Goal: Task Accomplishment & Management: Manage account settings

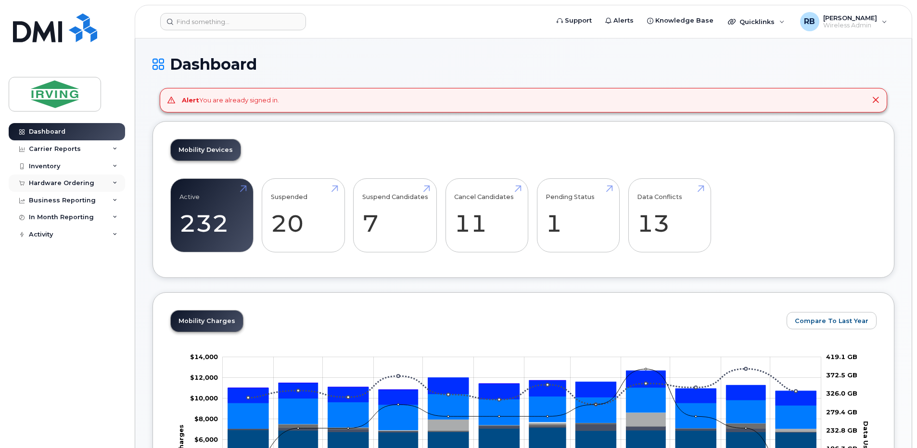
click at [50, 179] on div "Hardware Ordering" at bounding box center [61, 183] width 65 height 8
click at [42, 223] on div "Orders" at bounding box center [45, 219] width 24 height 9
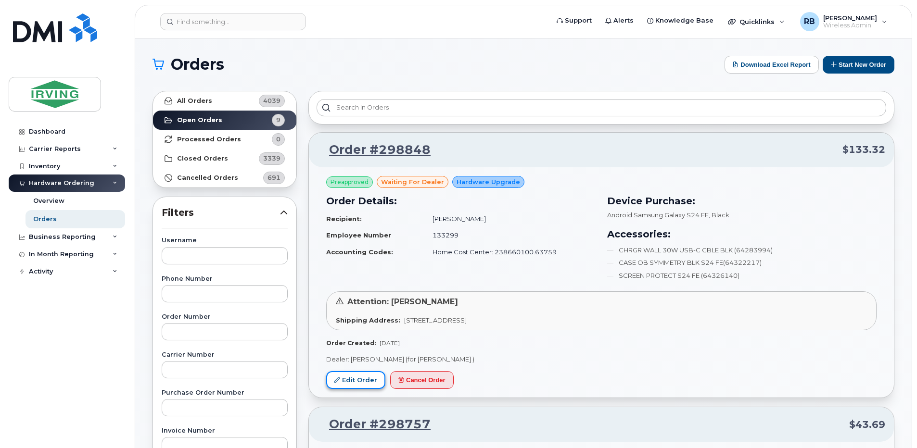
click at [353, 384] on link "Edit Order" at bounding box center [355, 380] width 59 height 18
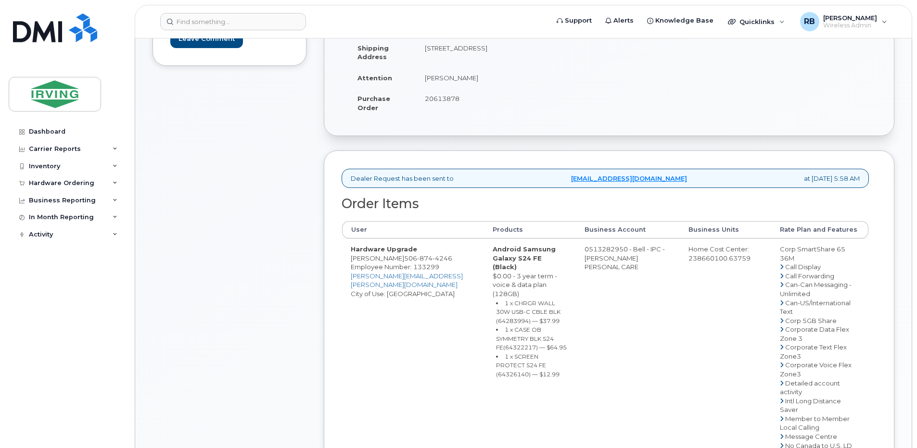
scroll to position [256, 0]
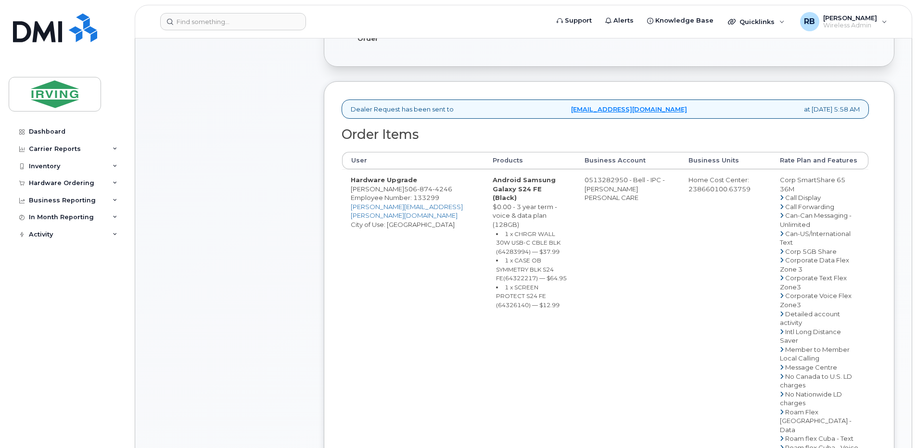
click at [609, 188] on td "0513282950 - Bell - IPC - [PERSON_NAME] PERSONAL CARE" at bounding box center [628, 420] width 104 height 503
drag, startPoint x: 601, startPoint y: 187, endPoint x: 638, endPoint y: 187, distance: 37.5
click at [638, 187] on td "0513282950 - Bell - IPC - IRVING PERSONAL CARE" at bounding box center [628, 420] width 104 height 503
copy td "513282950"
click at [290, 244] on div "Comments Leave Comment" at bounding box center [229, 334] width 154 height 905
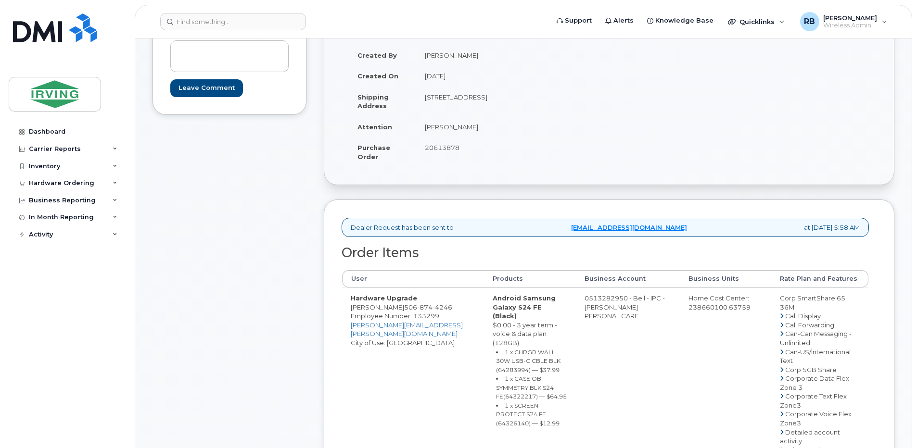
scroll to position [0, 0]
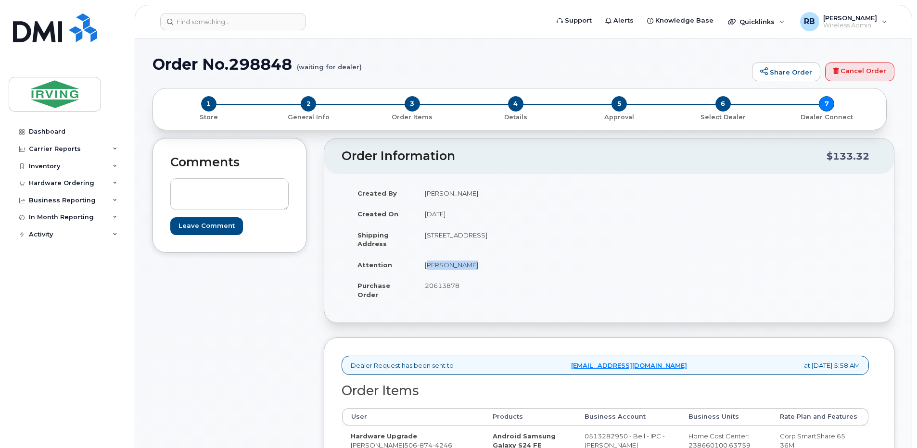
drag, startPoint x: 471, startPoint y: 266, endPoint x: 427, endPoint y: 266, distance: 44.3
click at [427, 266] on td "Drew LeBlanc" at bounding box center [509, 264] width 186 height 21
copy td "Drew LeBlanc"
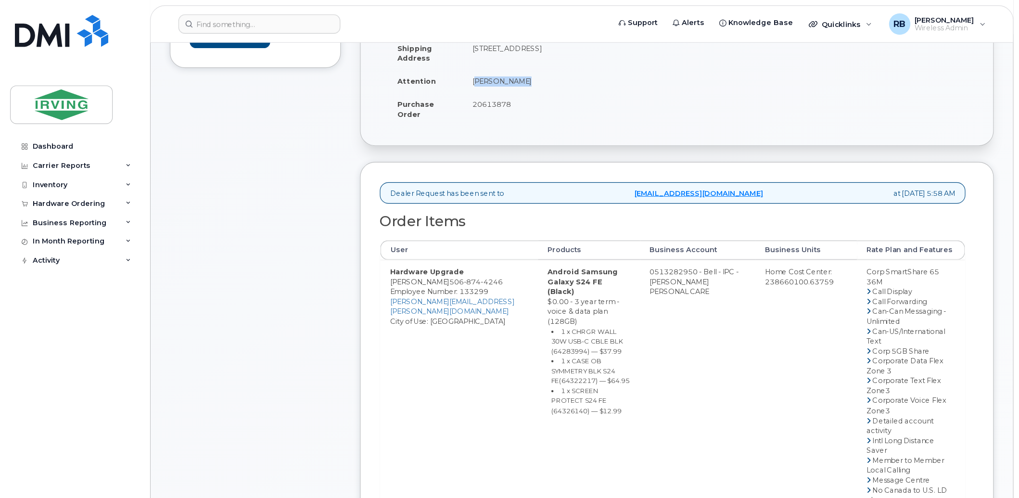
scroll to position [192, 0]
drag, startPoint x: 395, startPoint y: 261, endPoint x: 352, endPoint y: 260, distance: 43.8
click at [352, 260] on td "Hardware Upgrade Samuel Mitton 506 874 4246 Employee Number: 133299 mitton.samu…" at bounding box center [413, 484] width 142 height 503
copy td "[PERSON_NAME]"
click at [419, 257] on span "874" at bounding box center [424, 253] width 15 height 8
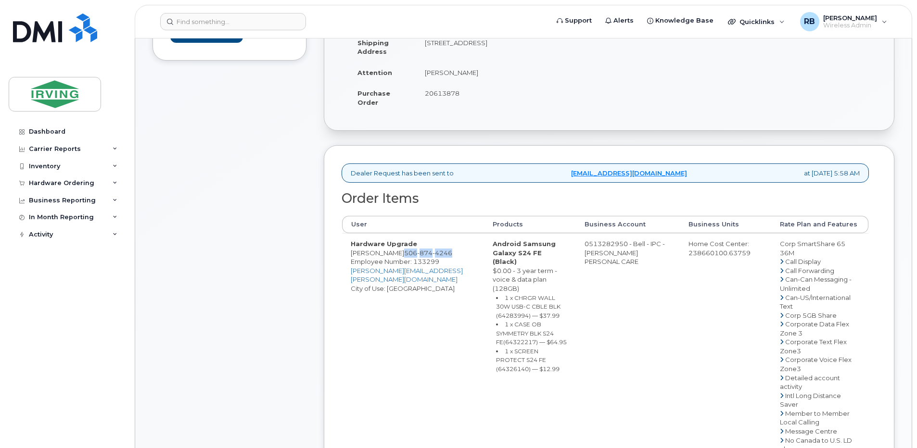
click at [419, 257] on span "874" at bounding box center [424, 253] width 15 height 8
copy span "506 874 4246"
drag, startPoint x: 397, startPoint y: 263, endPoint x: 351, endPoint y: 262, distance: 46.2
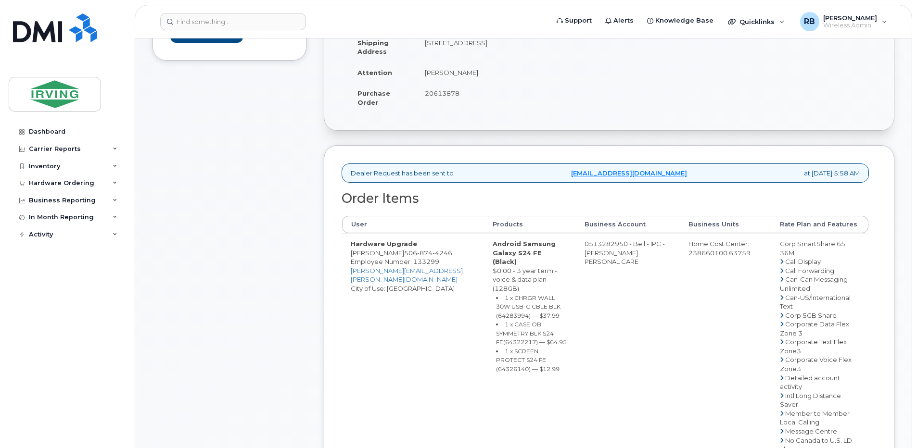
copy td "[PERSON_NAME]"
click at [518, 306] on small "1 x CHRGR WALL 30W USB-C CBLE BLK (64283994) — $37.99" at bounding box center [528, 306] width 64 height 25
copy small "64283994"
click at [550, 326] on small "1 x CASE OB SYMMETRY BLK S24 FE(64322217) — $64.95" at bounding box center [531, 333] width 71 height 25
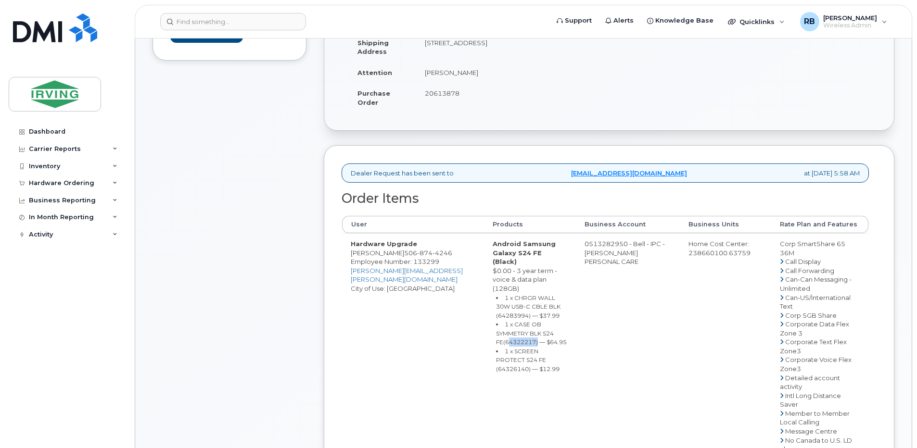
click at [550, 326] on small "1 x CASE OB SYMMETRY BLK S24 FE(64322217) — $64.95" at bounding box center [531, 333] width 71 height 25
copy small "64322217"
click at [527, 351] on small "1 x SCREEN PROTECT S24 FE (64326140) — $12.99" at bounding box center [527, 360] width 63 height 25
copy small "64326140"
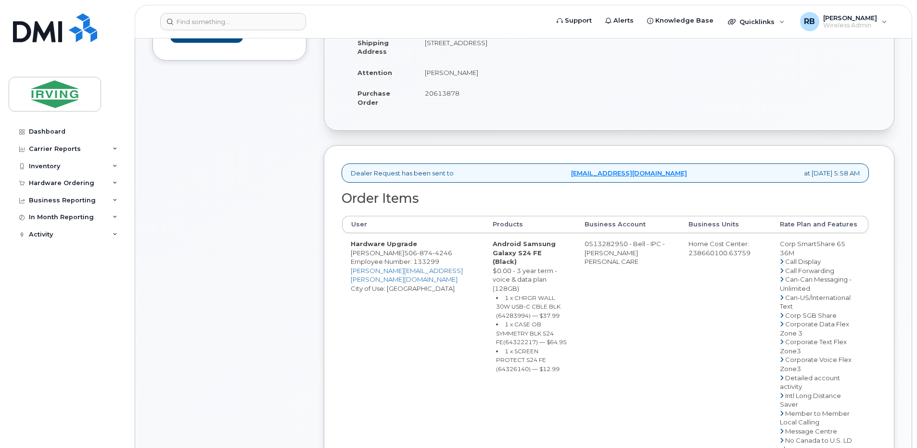
drag, startPoint x: 601, startPoint y: 253, endPoint x: 639, endPoint y: 252, distance: 38.0
copy td "513282950"
click at [417, 257] on span "874" at bounding box center [424, 253] width 15 height 8
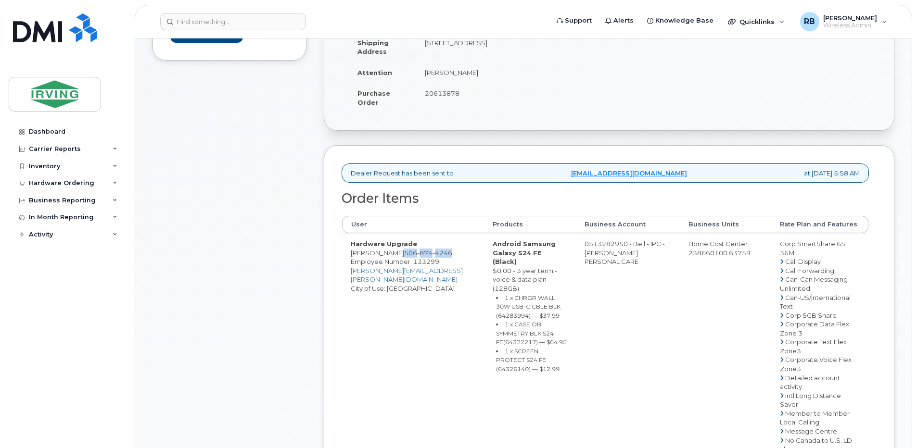
click at [417, 257] on span "874" at bounding box center [424, 253] width 15 height 8
copy span "506 874 4246"
click at [155, 234] on div "Comments Leave Comment" at bounding box center [229, 398] width 154 height 905
click at [156, 252] on div "Comments Leave Comment" at bounding box center [229, 398] width 154 height 905
click at [246, 311] on div "Comments Leave Comment" at bounding box center [229, 398] width 154 height 905
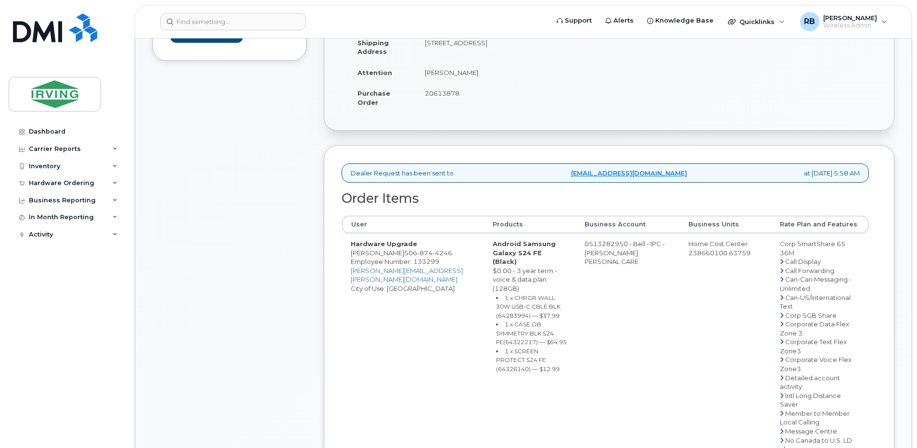
click at [417, 257] on span "874" at bounding box center [424, 253] width 15 height 8
click at [283, 262] on div "Comments Leave Comment" at bounding box center [229, 398] width 154 height 905
click at [243, 174] on div "Comments Leave Comment" at bounding box center [229, 398] width 154 height 905
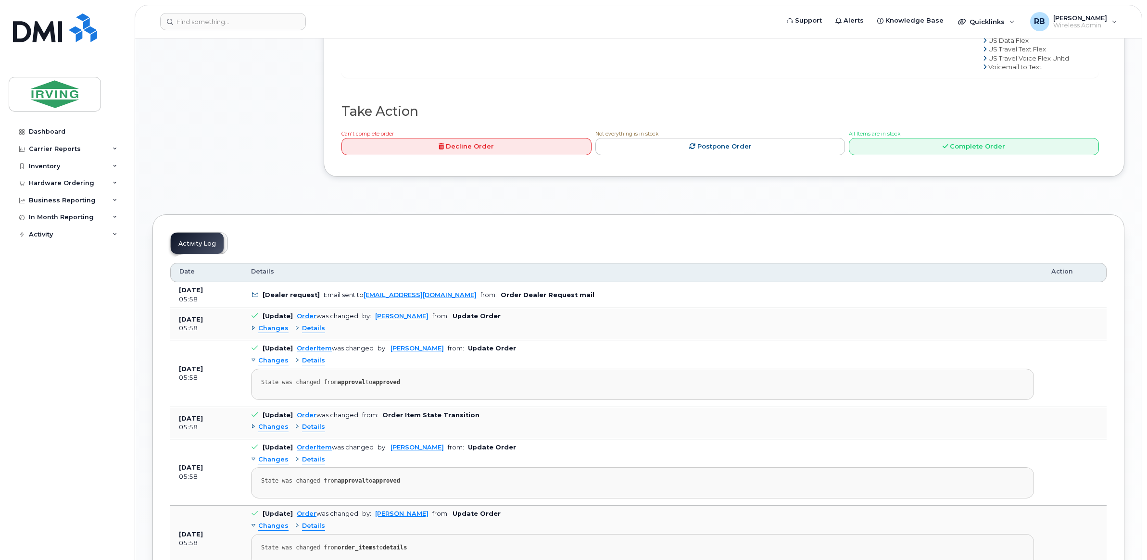
scroll to position [691, 0]
click at [643, 148] on link "Postpone Order" at bounding box center [720, 147] width 250 height 18
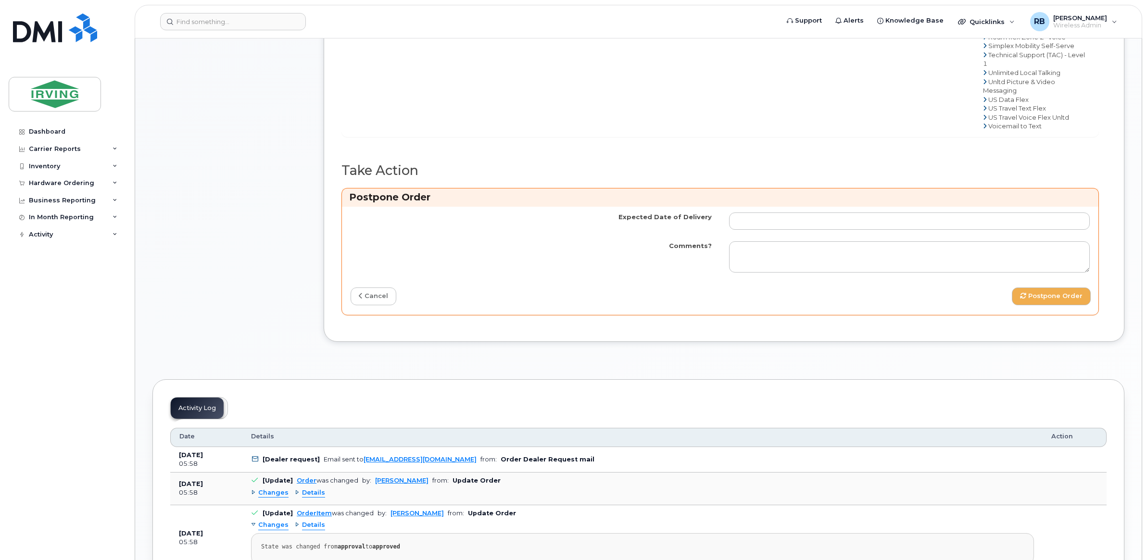
scroll to position [530, 0]
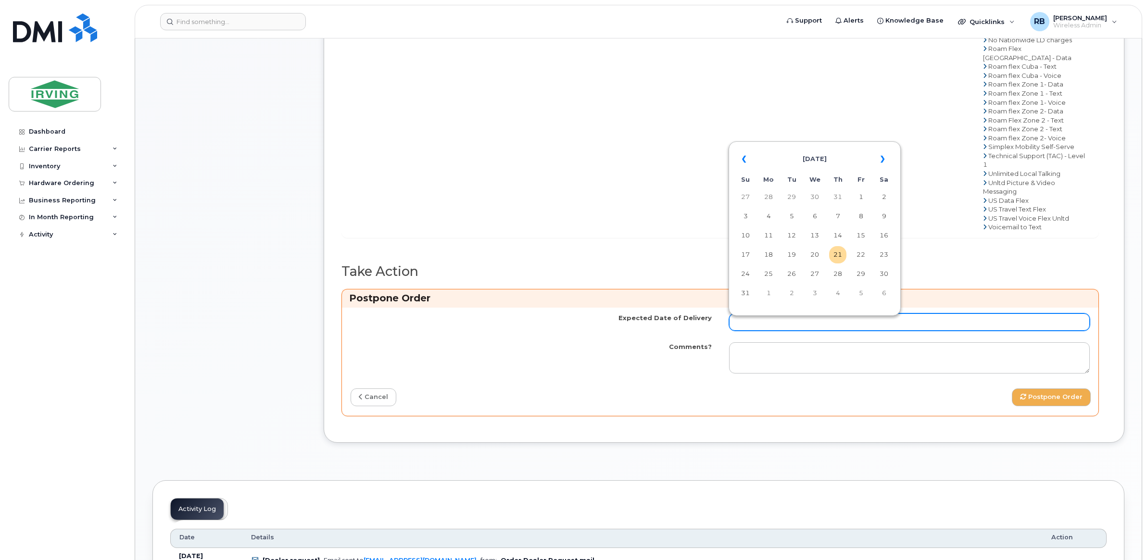
click at [754, 328] on input "Expected Date of Delivery" at bounding box center [909, 322] width 361 height 17
click at [836, 291] on td "4" at bounding box center [837, 293] width 17 height 17
type input "2025-09-04"
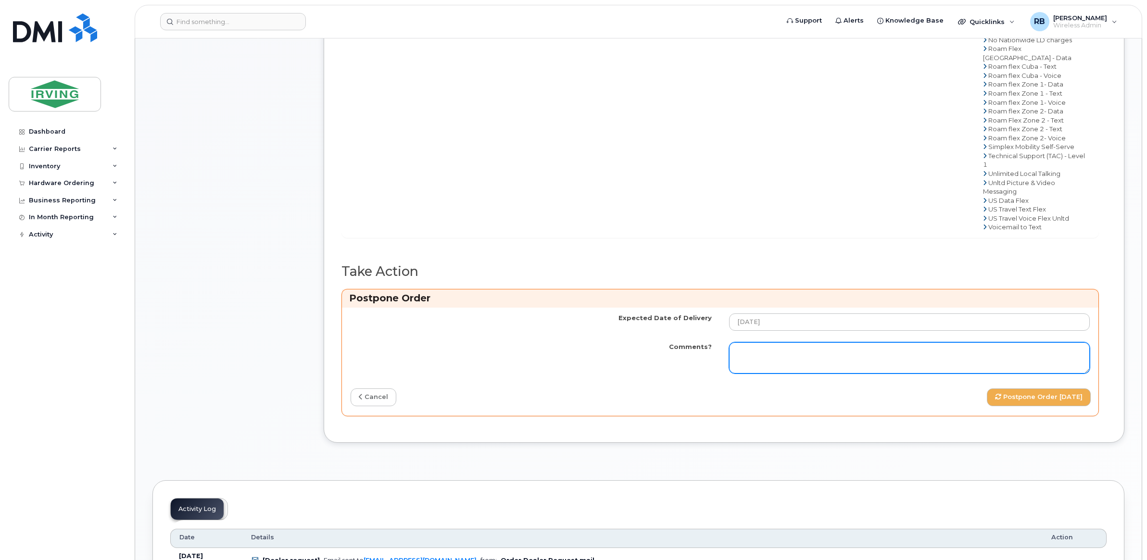
click at [801, 354] on textarea "Comments?" at bounding box center [909, 358] width 361 height 32
paste textarea "Order Confirmation – SO#26198515 The order has been placed and is expected to a…"
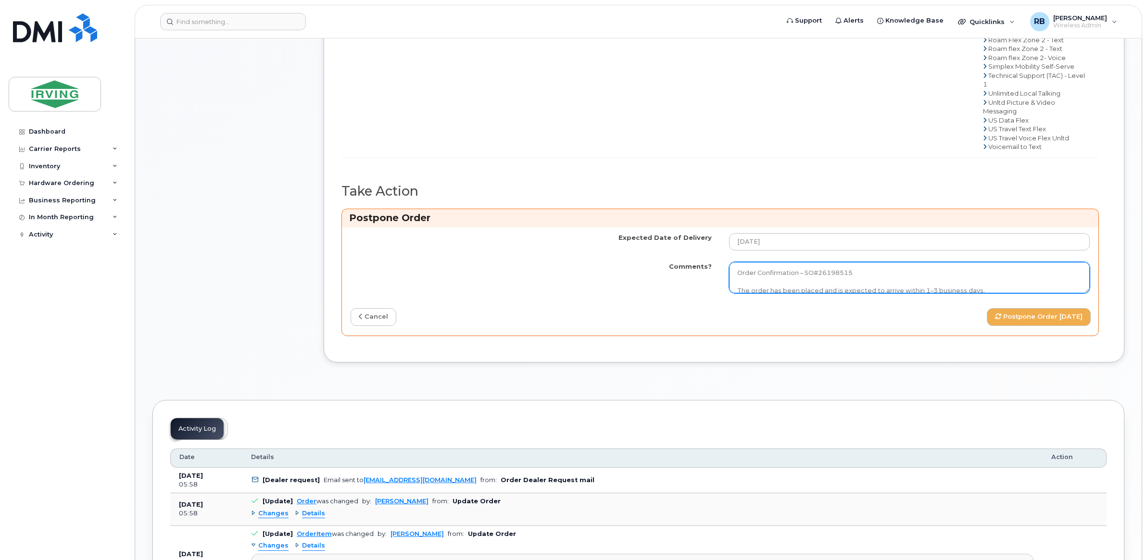
scroll to position [611, 0]
type textarea "Order Confirmation – SO#26198515 The order has been placed and is expected to a…"
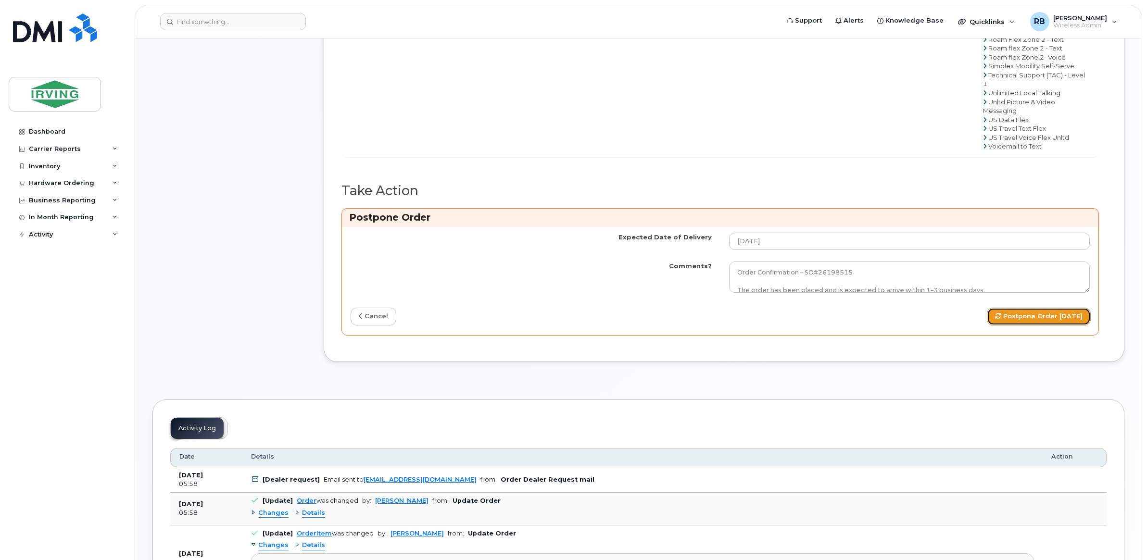
click at [916, 324] on button "Postpone Order 2025-09-04" at bounding box center [1039, 317] width 104 height 18
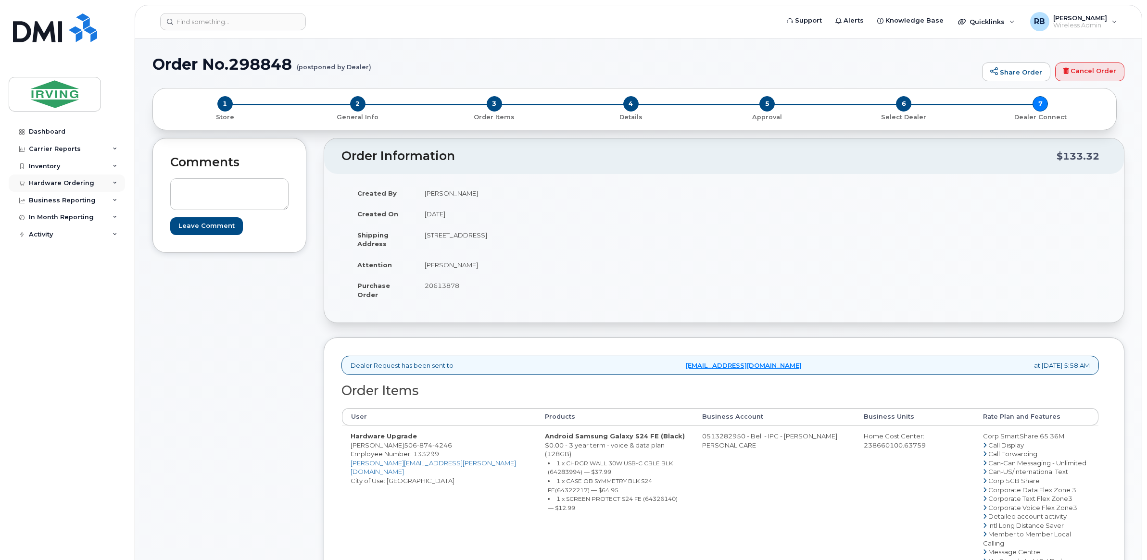
click at [63, 180] on div "Hardware Ordering" at bounding box center [61, 183] width 65 height 8
click at [41, 222] on div "Orders" at bounding box center [45, 219] width 24 height 9
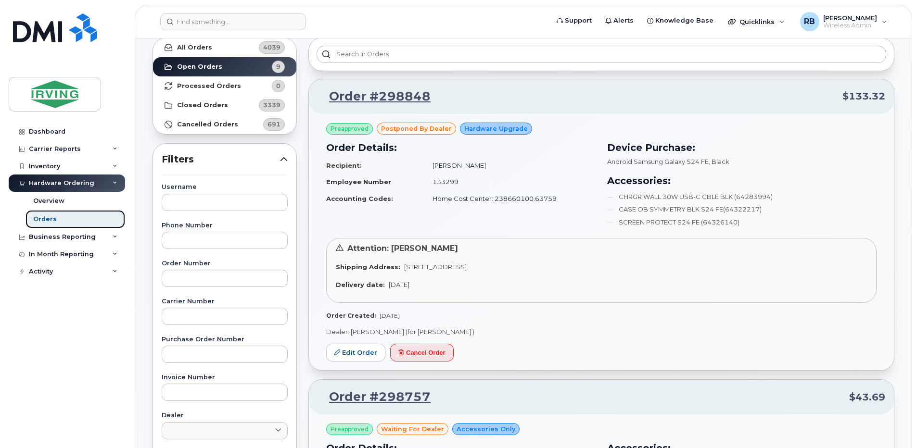
scroll to position [128, 0]
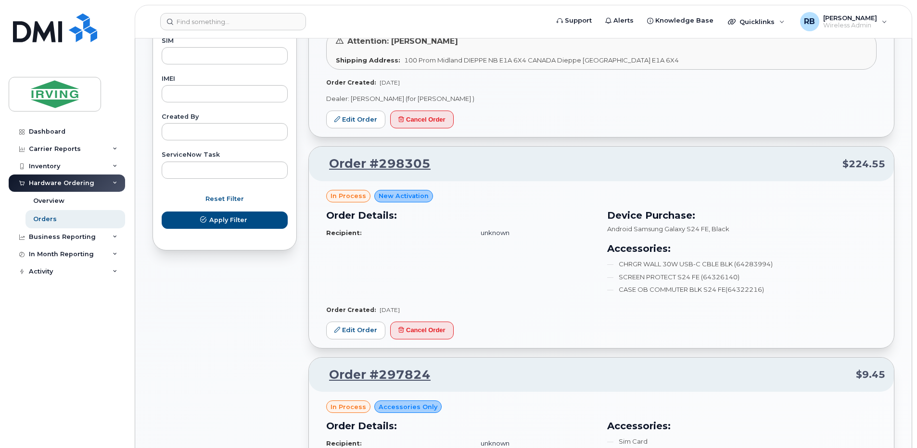
scroll to position [513, 0]
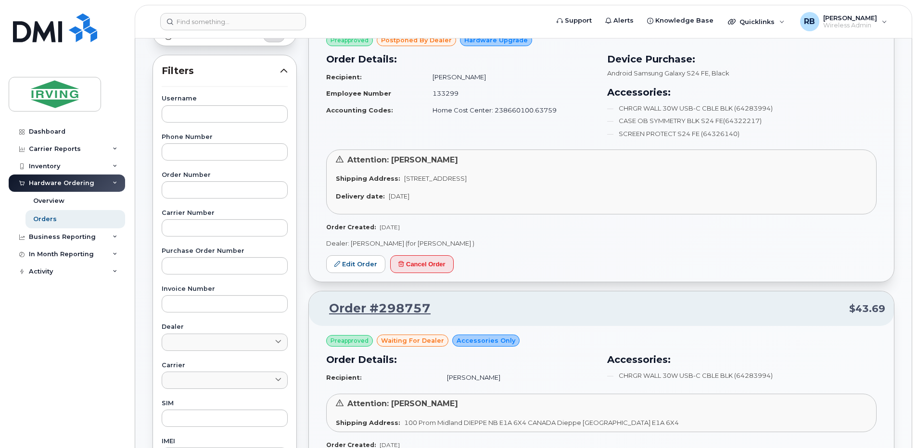
scroll to position [128, 0]
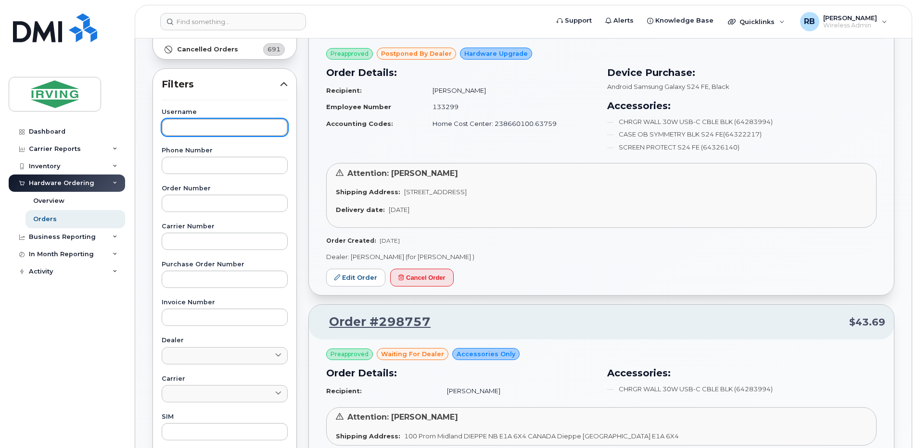
click at [180, 130] on input "text" at bounding box center [225, 127] width 126 height 17
type input "josh mabee"
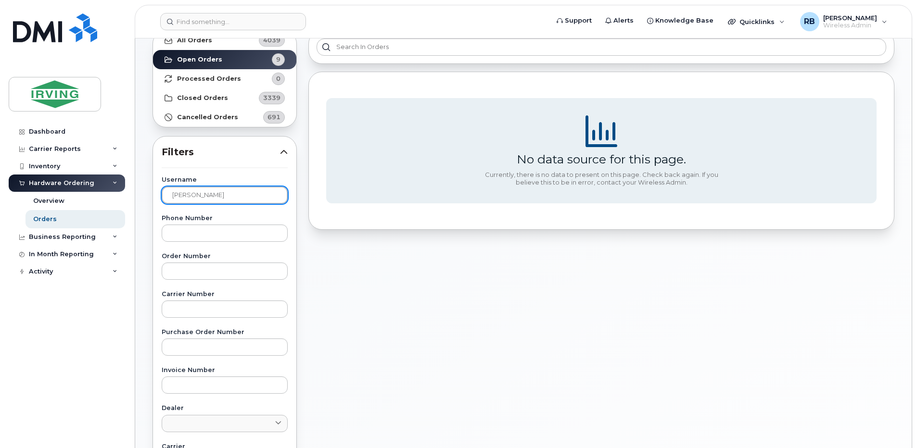
scroll to position [0, 0]
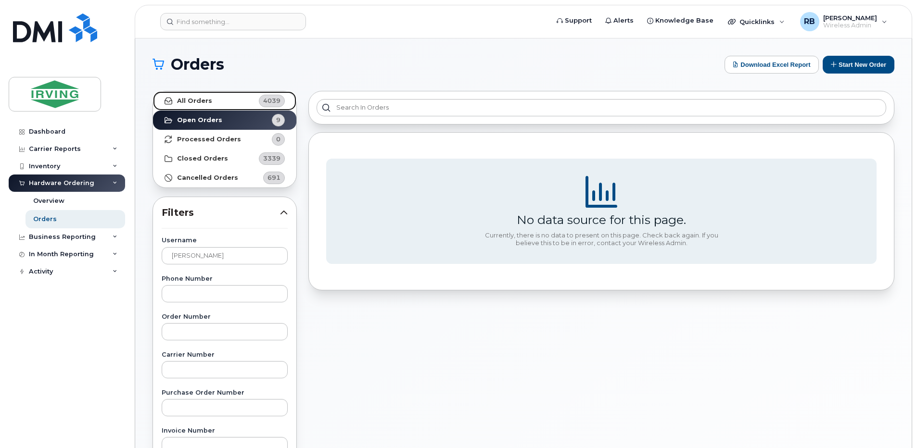
click at [201, 103] on strong "All Orders" at bounding box center [194, 101] width 35 height 8
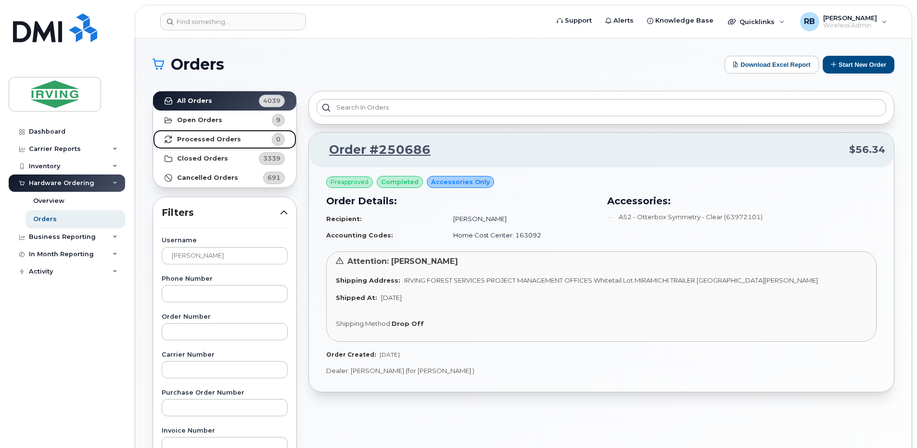
click at [186, 137] on strong "Processed Orders" at bounding box center [209, 140] width 64 height 8
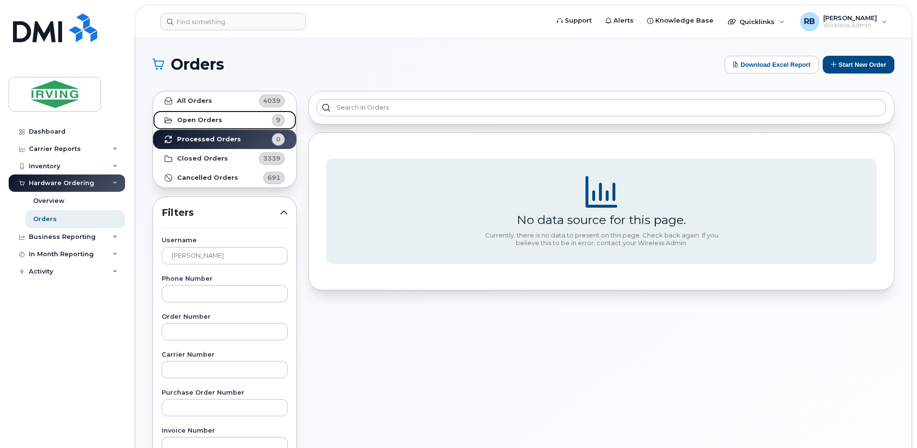
click at [186, 125] on link "Open Orders 9" at bounding box center [224, 120] width 143 height 19
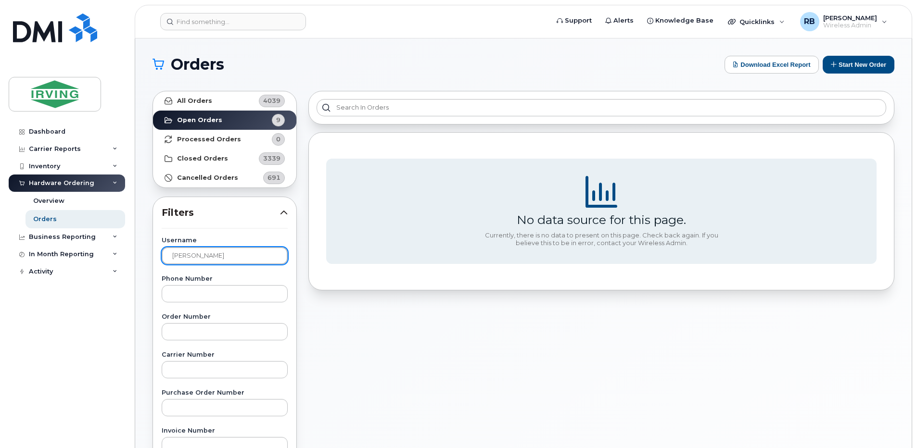
click at [184, 258] on input "josh mabee" at bounding box center [225, 255] width 126 height 17
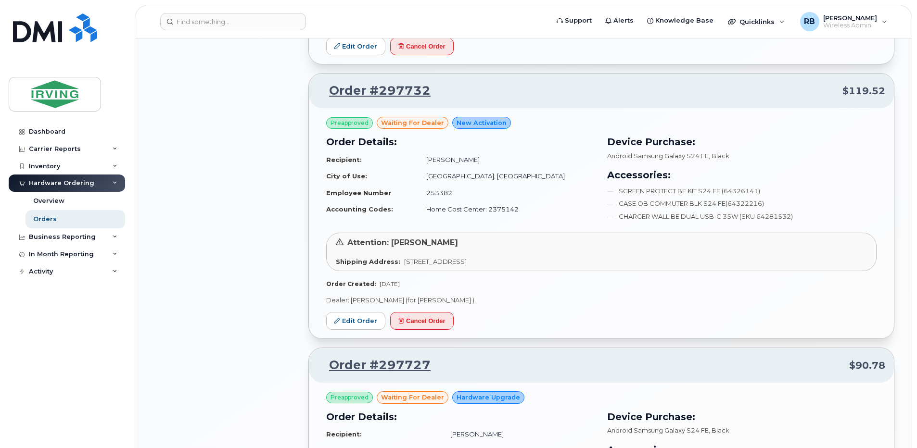
scroll to position [962, 0]
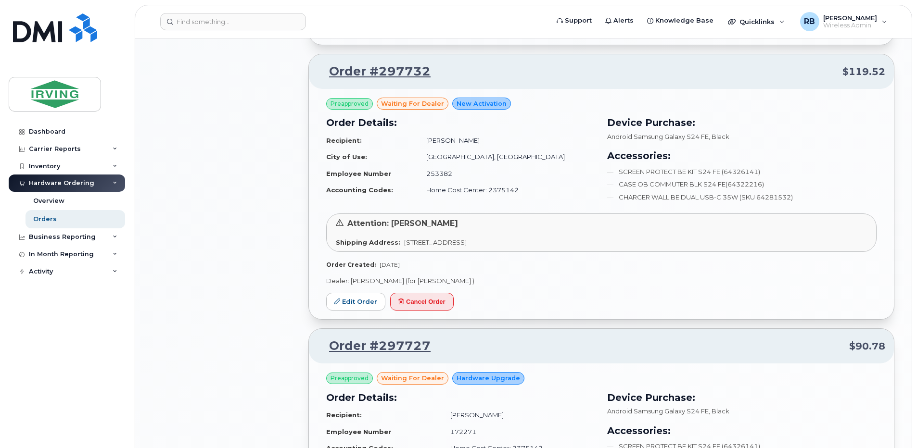
click at [261, 114] on div "All Orders 4039 Open Orders 9 Processed Orders 0 Closed Orders 3339 Cancelled O…" at bounding box center [225, 145] width 156 height 2044
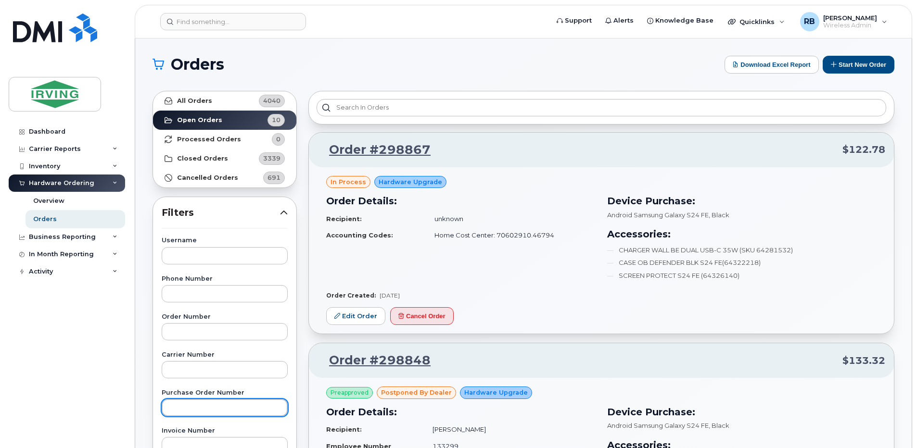
click at [193, 404] on input "text" at bounding box center [225, 407] width 126 height 17
click at [225, 411] on input "text" at bounding box center [225, 407] width 126 height 17
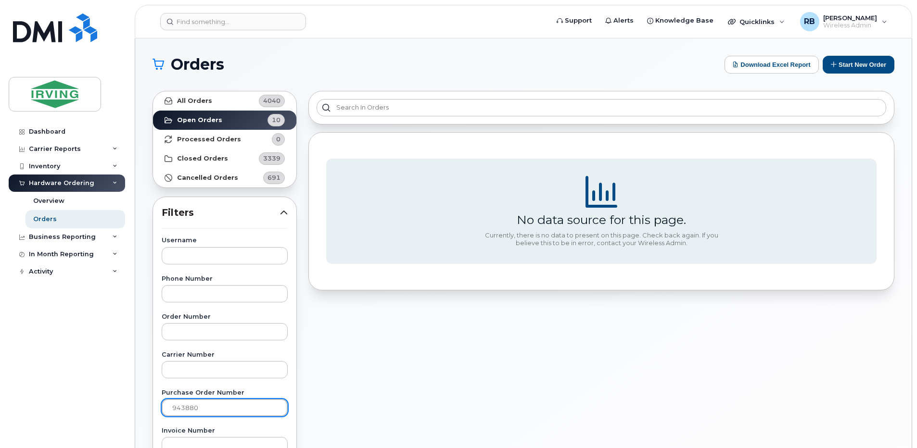
click at [232, 408] on input "943880" at bounding box center [225, 407] width 126 height 17
type input "9"
click at [205, 412] on input "text" at bounding box center [225, 407] width 126 height 17
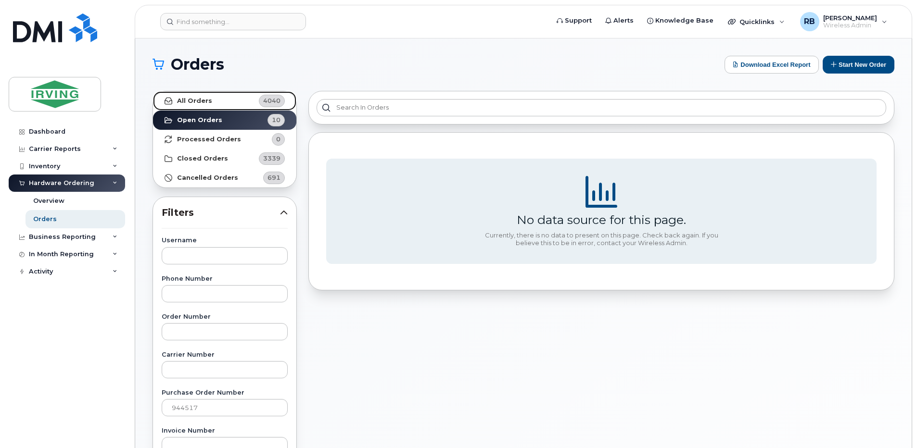
click at [207, 104] on strong "All Orders" at bounding box center [194, 101] width 35 height 8
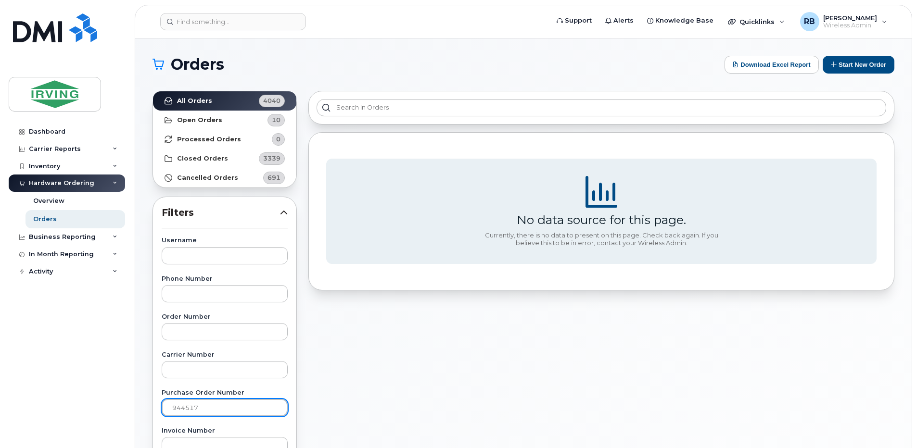
click at [220, 407] on input "944517" at bounding box center [225, 407] width 126 height 17
type input "9"
click at [206, 415] on input "text" at bounding box center [225, 407] width 126 height 17
type input "943880"
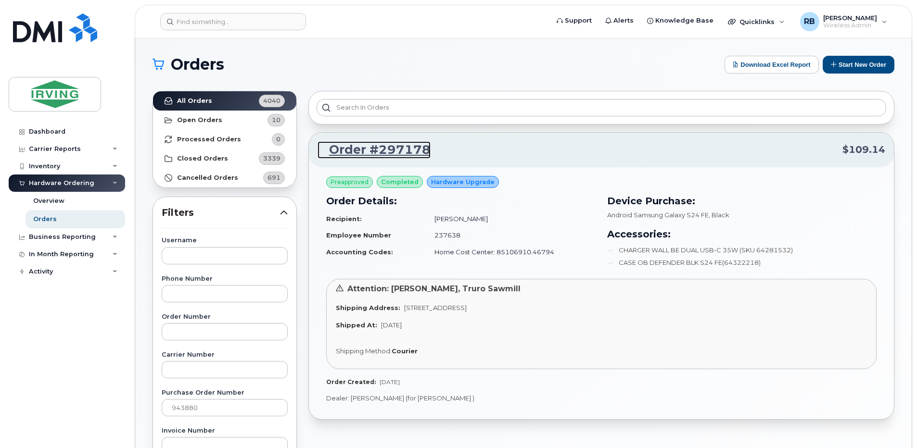
click at [345, 150] on link "Order #297178" at bounding box center [373, 149] width 113 height 17
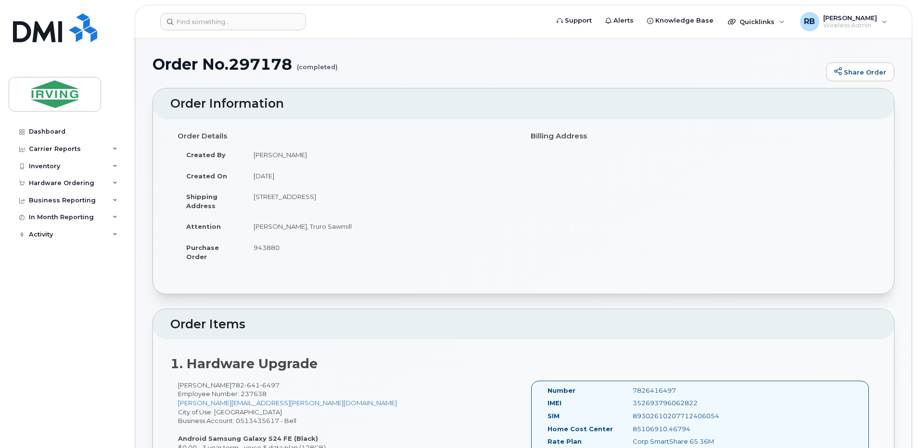
drag, startPoint x: 518, startPoint y: 177, endPoint x: 406, endPoint y: 182, distance: 111.7
click at [518, 177] on div "Order Details Created By [PERSON_NAME] Created On [DATE] Shipping Address [STRE…" at bounding box center [346, 202] width 353 height 148
click at [48, 186] on div "Hardware Ordering" at bounding box center [61, 183] width 65 height 8
click at [40, 220] on div "Orders" at bounding box center [45, 219] width 24 height 9
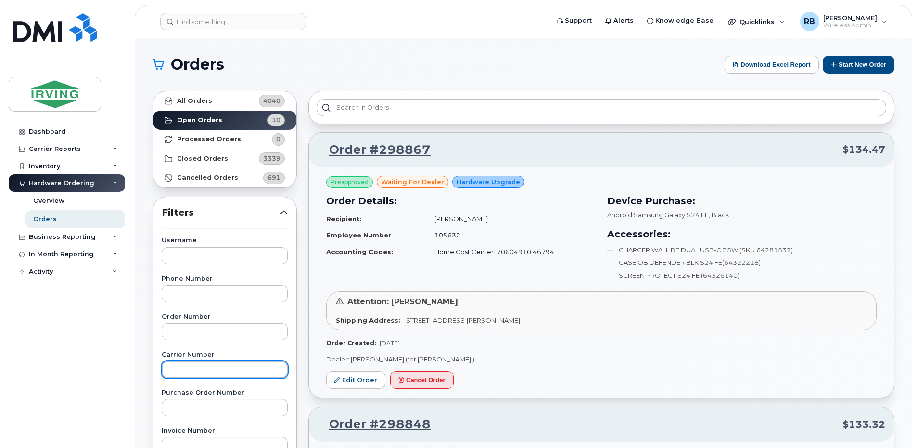
click at [192, 367] on input "text" at bounding box center [225, 369] width 126 height 17
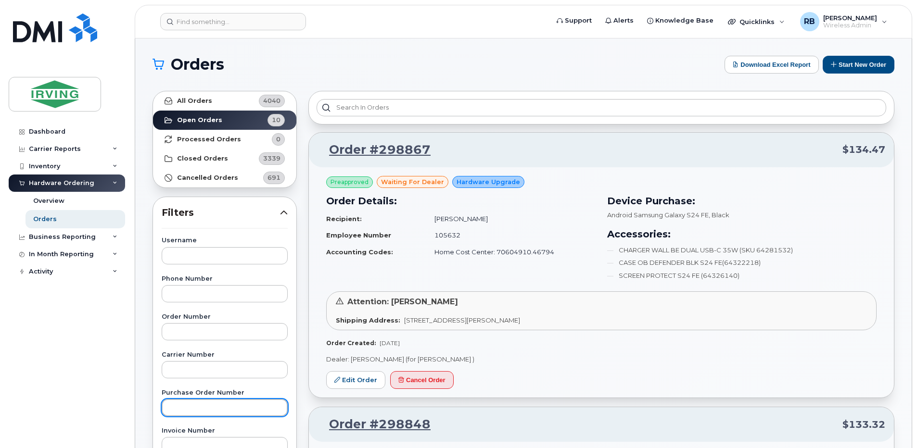
click at [176, 411] on input "text" at bounding box center [225, 407] width 126 height 17
type input "912157"
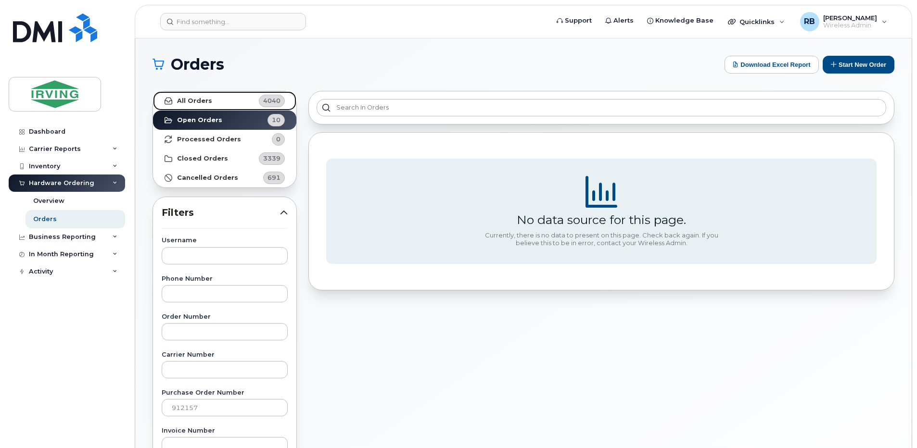
click at [202, 98] on strong "All Orders" at bounding box center [194, 101] width 35 height 8
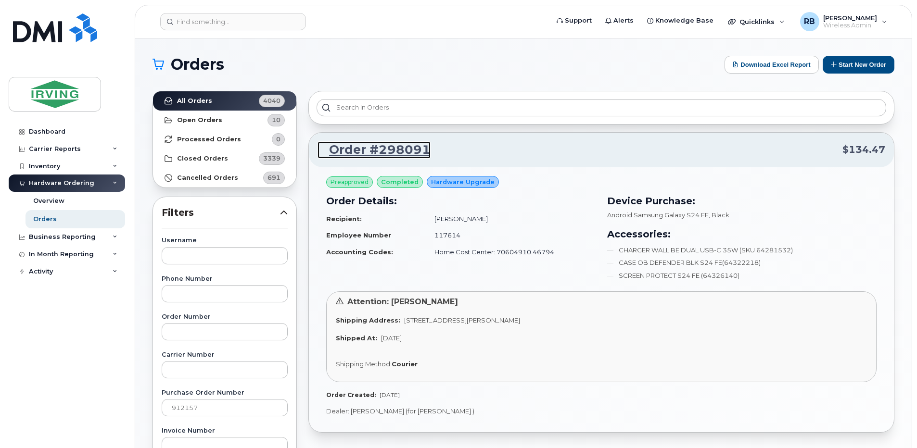
click at [354, 151] on link "Order #298091" at bounding box center [373, 149] width 113 height 17
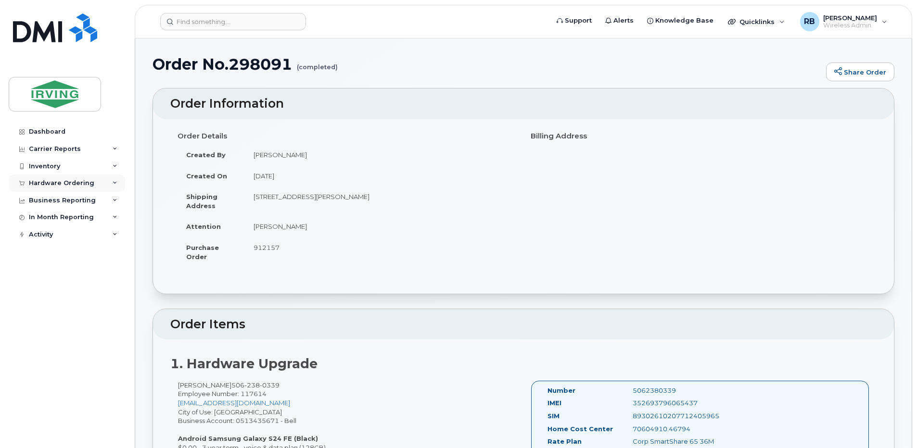
click at [47, 183] on div "Hardware Ordering" at bounding box center [61, 183] width 65 height 8
click at [47, 216] on div "Orders" at bounding box center [45, 219] width 24 height 9
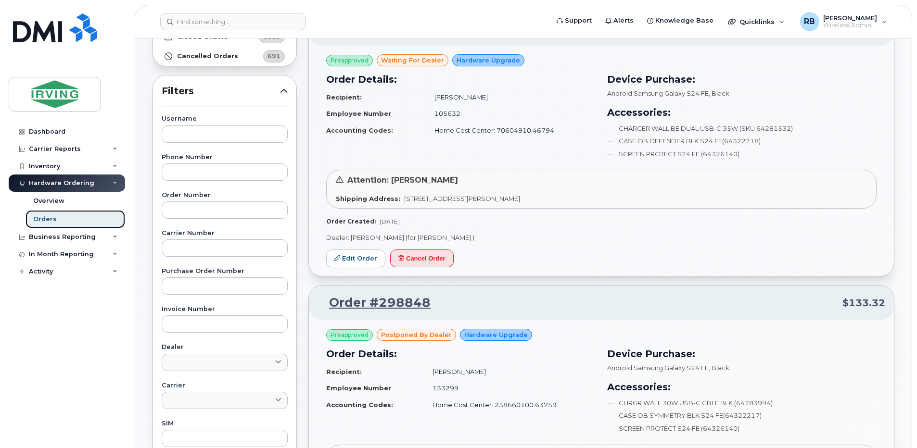
scroll to position [128, 0]
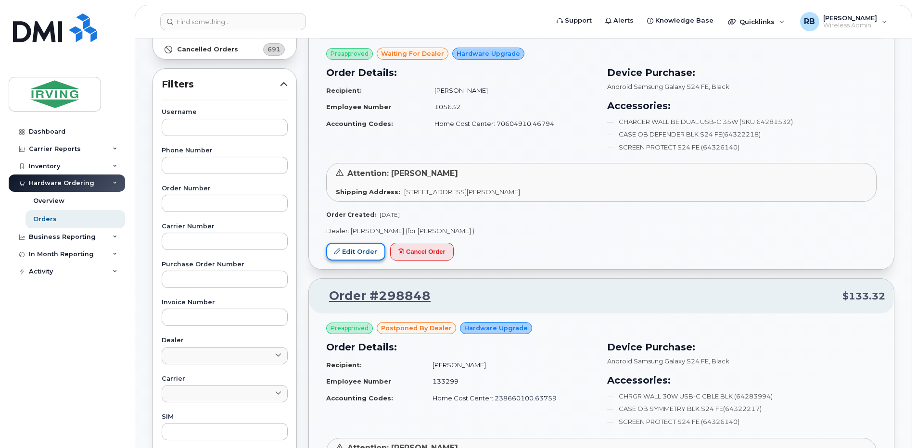
click at [362, 256] on link "Edit Order" at bounding box center [355, 252] width 59 height 18
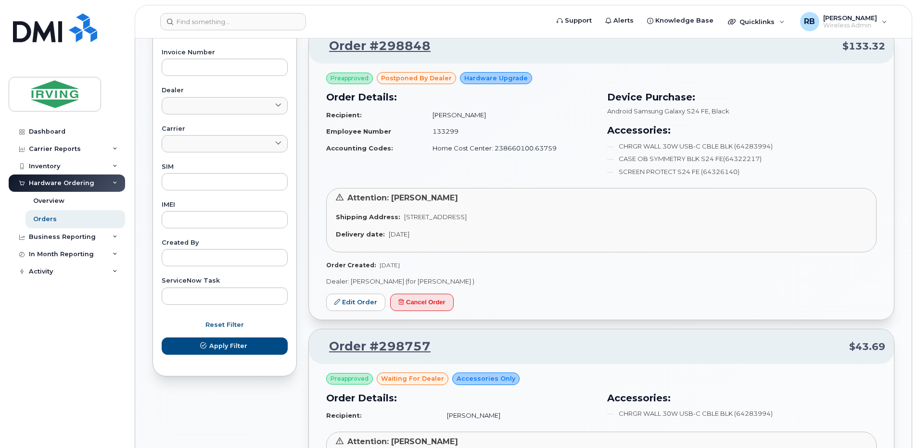
scroll to position [385, 0]
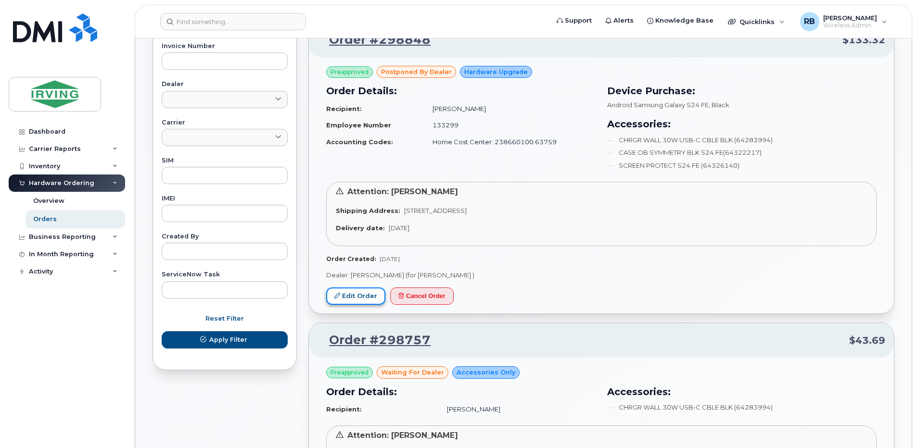
click at [349, 300] on link "Edit Order" at bounding box center [355, 297] width 59 height 18
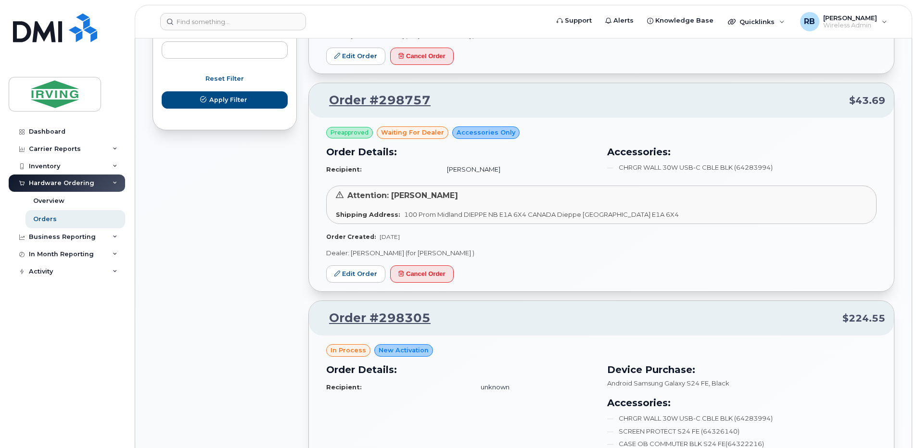
scroll to position [641, 0]
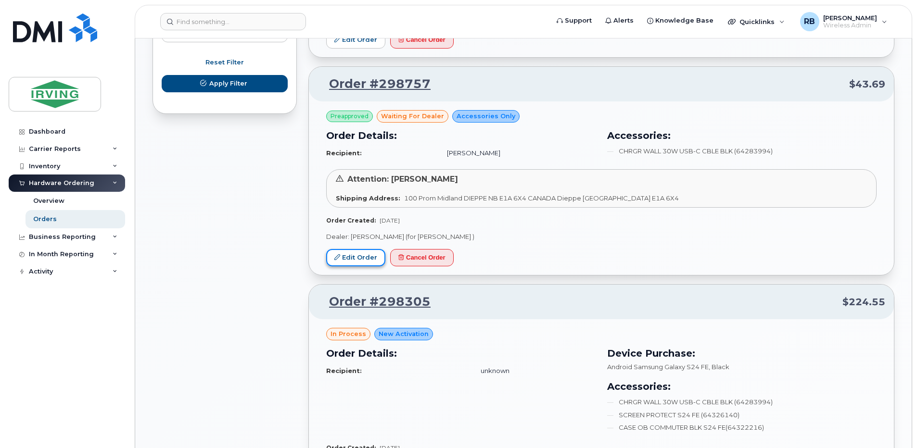
click at [357, 259] on link "Edit Order" at bounding box center [355, 258] width 59 height 18
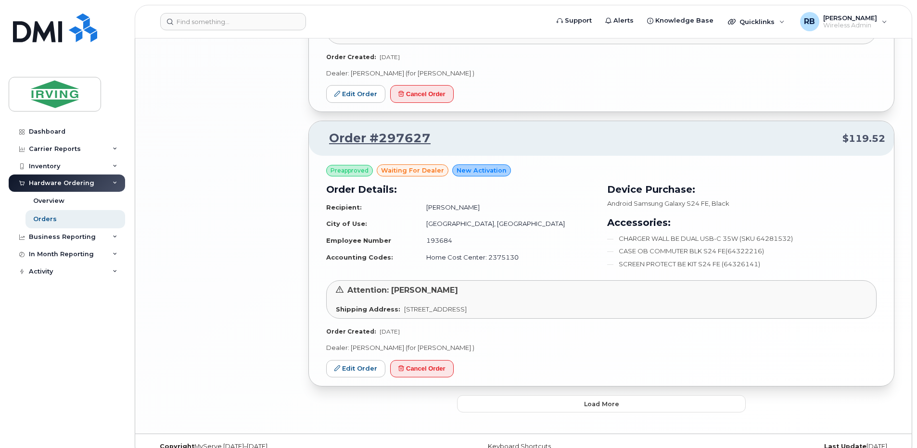
scroll to position [1723, 0]
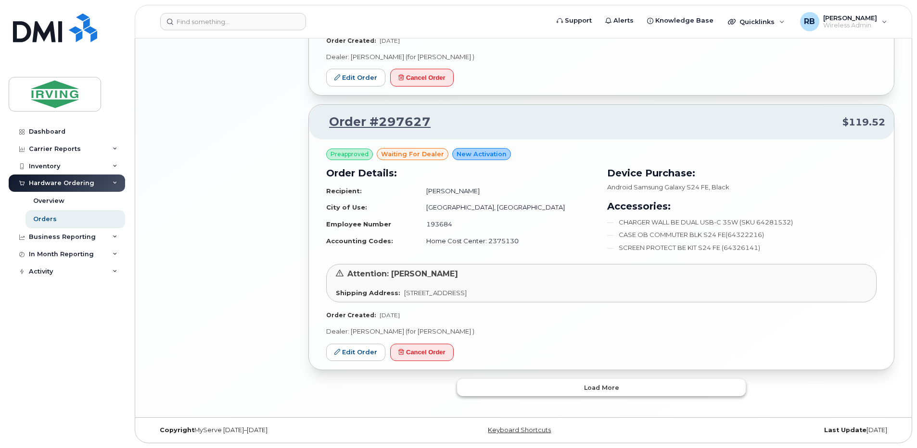
click at [509, 391] on button "Load more" at bounding box center [601, 387] width 289 height 17
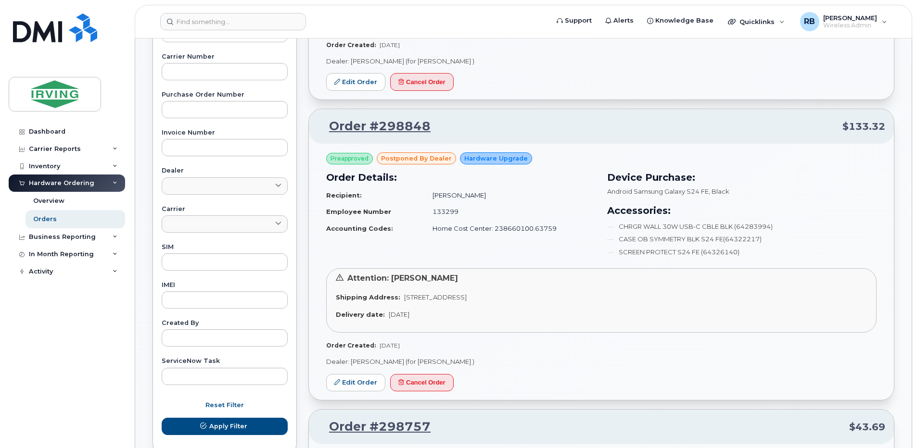
scroll to position [0, 0]
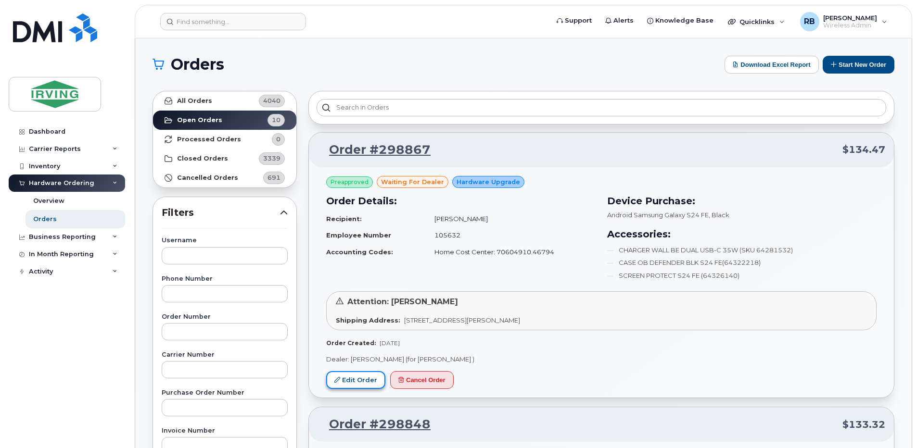
click at [370, 377] on link "Edit Order" at bounding box center [355, 380] width 59 height 18
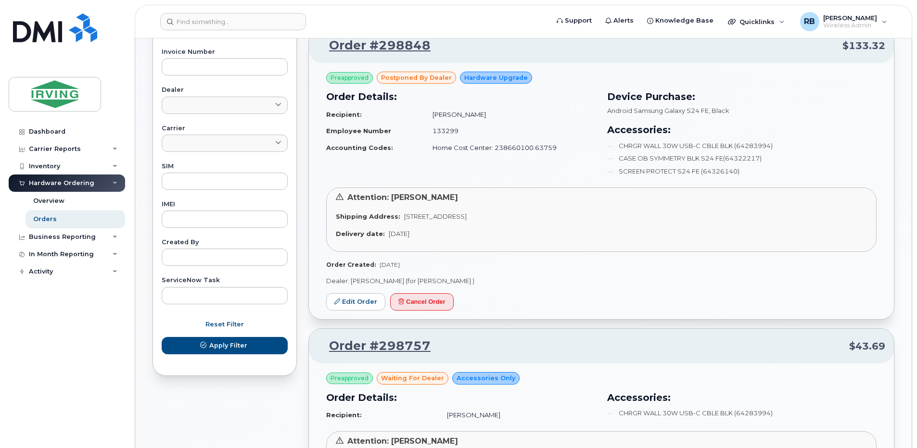
scroll to position [385, 0]
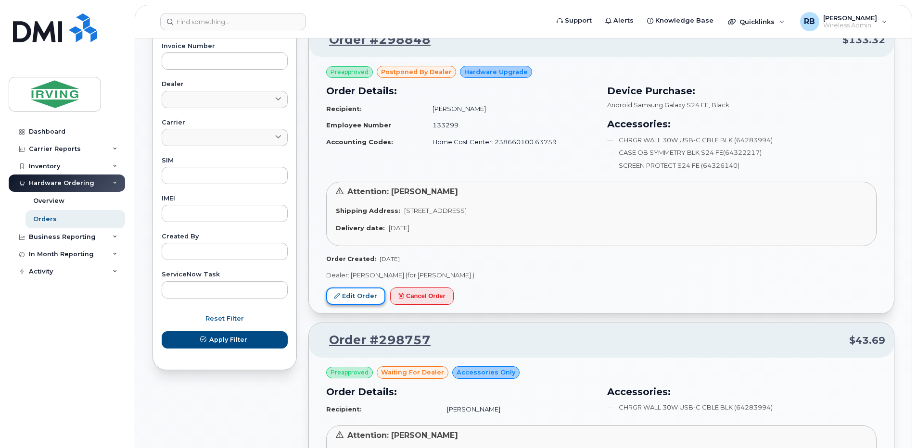
click at [345, 296] on link "Edit Order" at bounding box center [355, 297] width 59 height 18
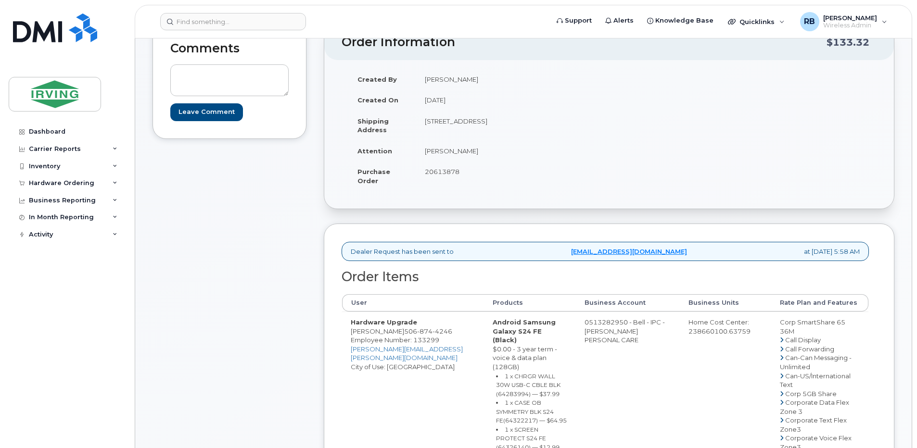
scroll to position [192, 0]
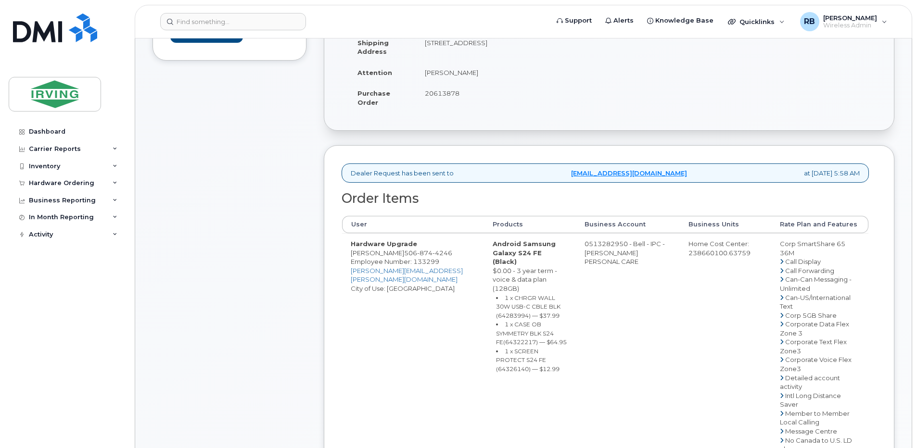
click at [420, 257] on span "874" at bounding box center [424, 253] width 15 height 8
copy span "[PHONE_NUMBER]"
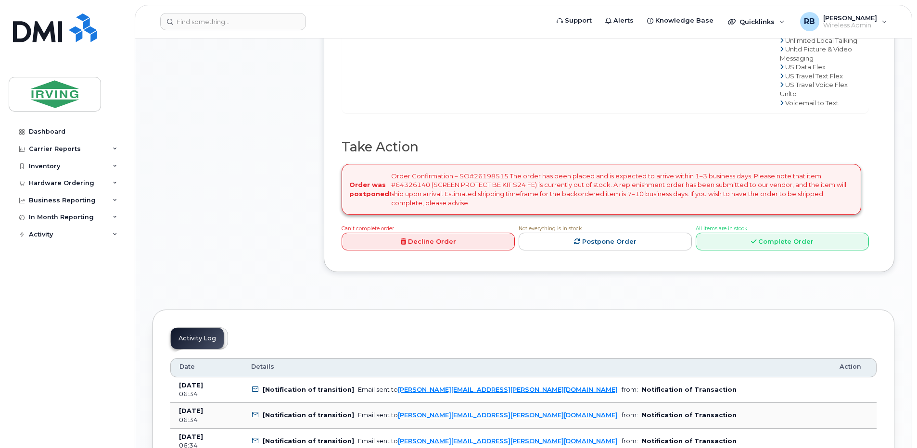
scroll to position [833, 0]
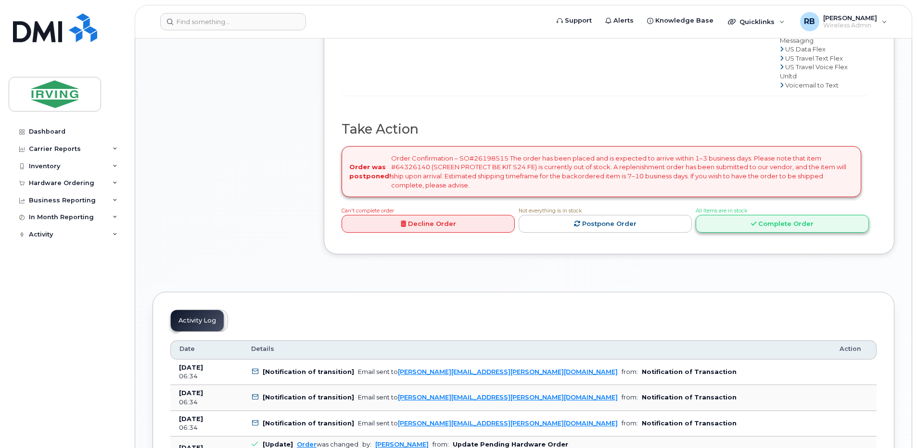
click at [745, 233] on link "Complete Order" at bounding box center [781, 224] width 173 height 18
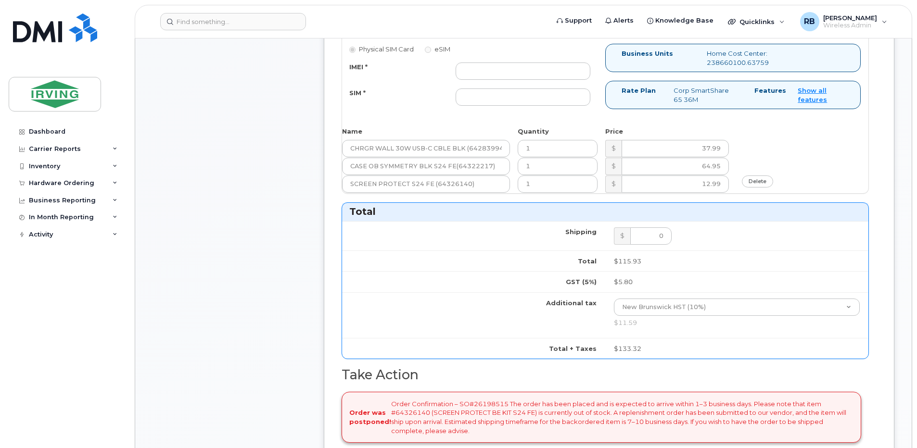
scroll to position [385, 0]
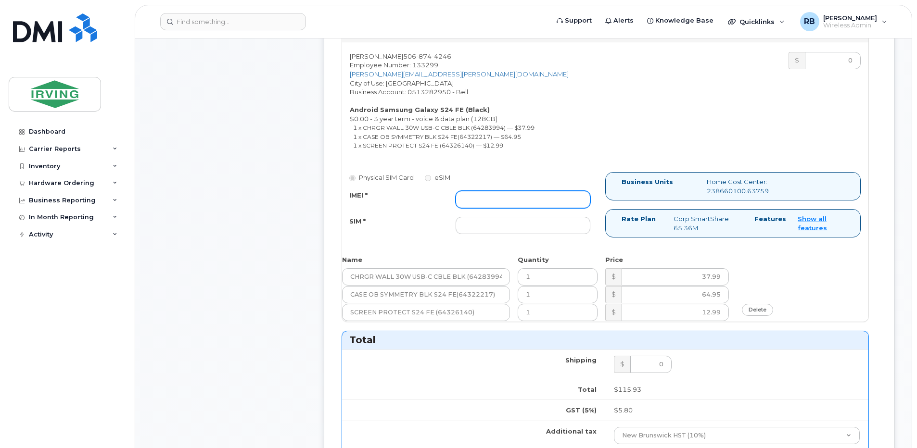
click at [535, 194] on input "IMEI *" at bounding box center [522, 199] width 135 height 17
type input "352693795866710"
click at [511, 227] on input "SIM *" at bounding box center [522, 225] width 135 height 17
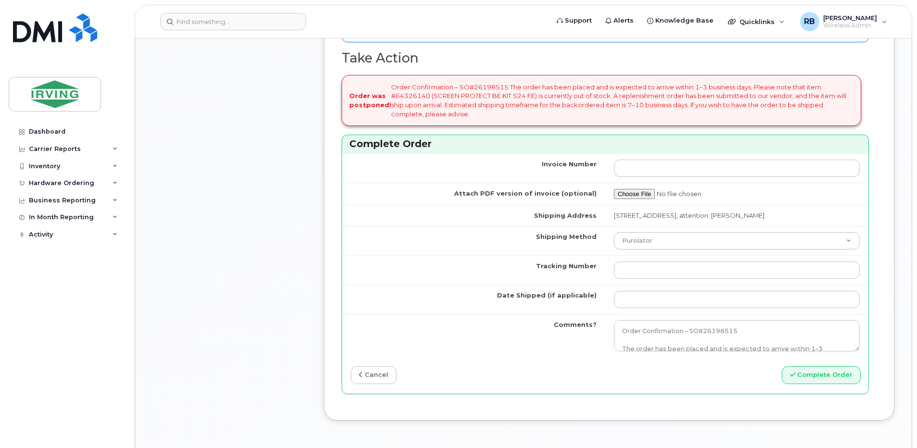
scroll to position [898, 0]
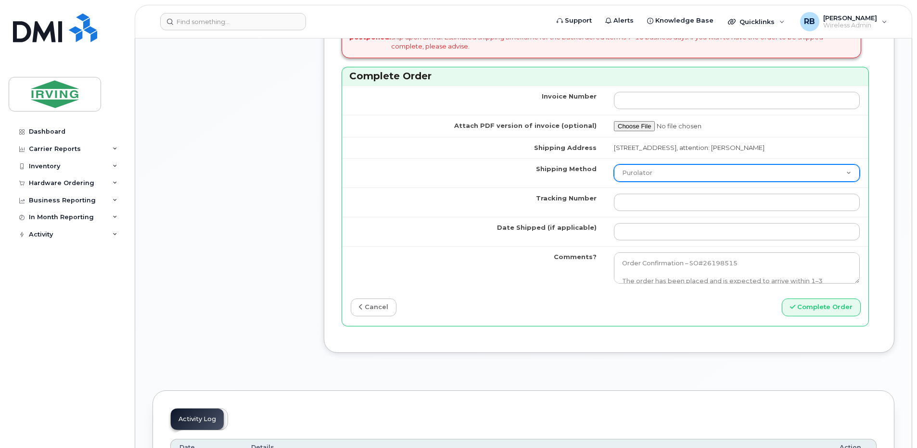
type input "89302610207712406179"
click at [628, 182] on select "Purolator UPS FedEx Canada Post Courier Other Drop Off Pick Up" at bounding box center [737, 172] width 246 height 17
select select "Courier"
click at [614, 173] on select "Purolator UPS FedEx Canada Post Courier Other Drop Off Pick Up" at bounding box center [737, 172] width 246 height 17
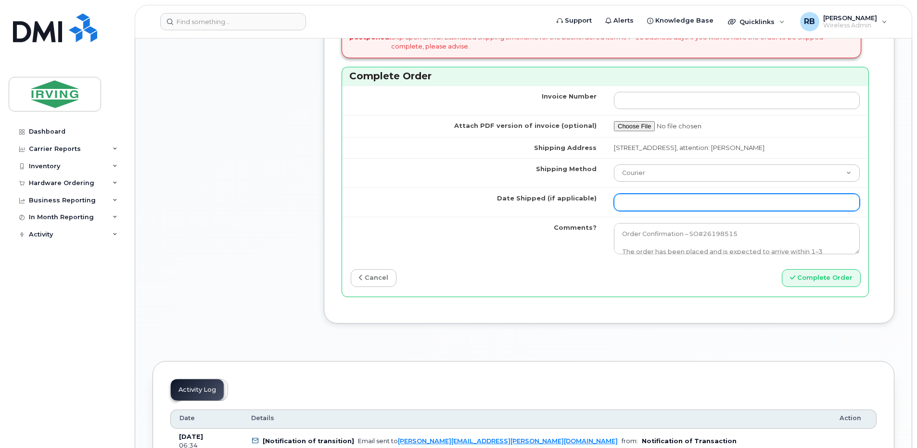
click at [647, 211] on input "Date Shipped (if applicable)" at bounding box center [737, 202] width 246 height 17
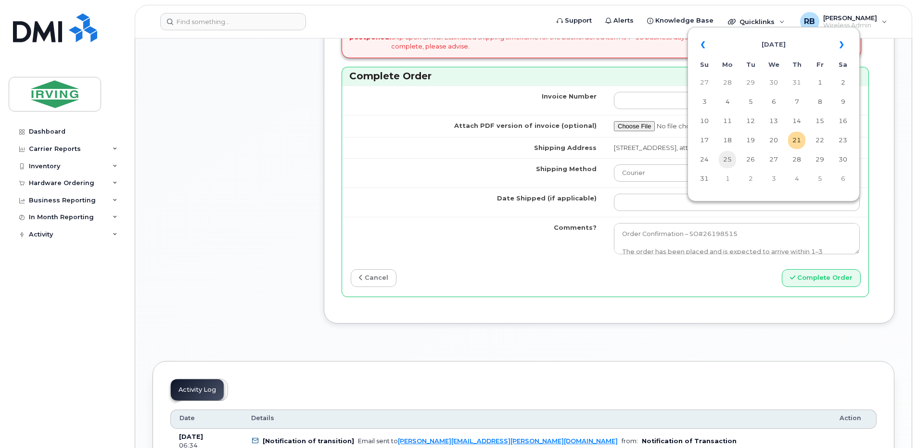
click at [724, 159] on td "25" at bounding box center [727, 159] width 17 height 17
type input "[DATE]"
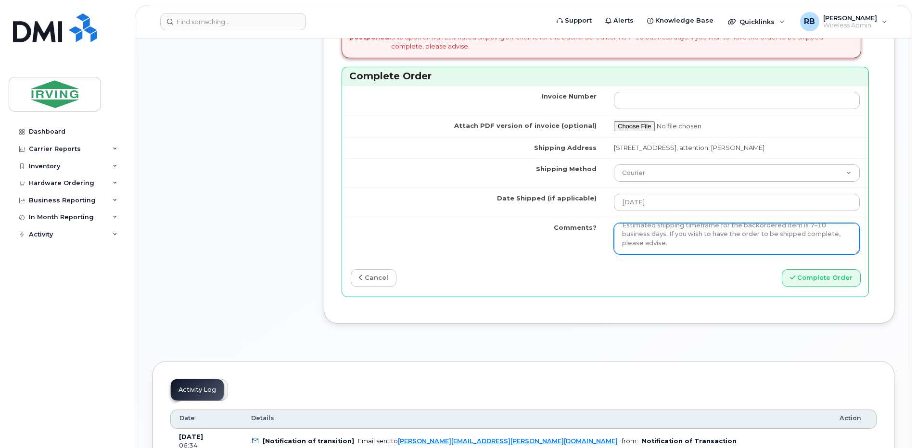
scroll to position [79, 0]
drag, startPoint x: 619, startPoint y: 243, endPoint x: 680, endPoint y: 255, distance: 62.3
click at [680, 255] on textarea "Order Confirmation – SO#26198515 The order has been placed and is expected to a…" at bounding box center [737, 239] width 246 height 32
click at [722, 245] on textarea "Order Confirmation – SO#26198515 The order has been placed and is expected to a…" at bounding box center [737, 239] width 246 height 32
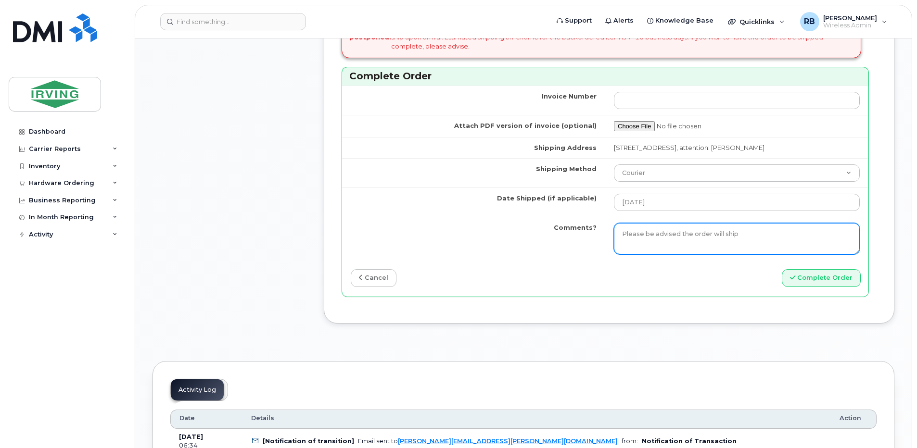
click at [741, 244] on textarea "Order Confirmation – SO#26198515 The order has been placed and is expected to a…" at bounding box center [737, 239] width 246 height 32
click at [714, 255] on textarea "Order Confirmation – SO#26198515 The order has been placed and is expected to a…" at bounding box center [737, 239] width 246 height 32
paste textarea "64326140"
click at [747, 252] on textarea "Order Confirmation – SO#26198515 The order has been placed and is expected to a…" at bounding box center [737, 239] width 246 height 32
paste textarea "SCREEN PROTECT BE KIT S24 FE)"
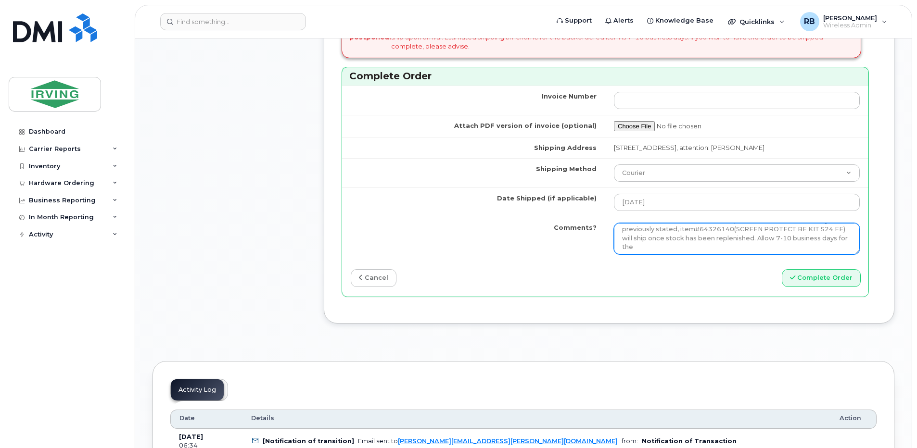
scroll to position [17, 0]
click at [746, 252] on textarea "Order Confirmation – SO#26198515 The order has been placed and is expected to a…" at bounding box center [737, 239] width 246 height 32
drag, startPoint x: 730, startPoint y: 254, endPoint x: 621, endPoint y: 240, distance: 109.2
click at [621, 240] on textarea "Order Confirmation – SO#26198515 The order has been placed and is expected to a…" at bounding box center [737, 239] width 246 height 32
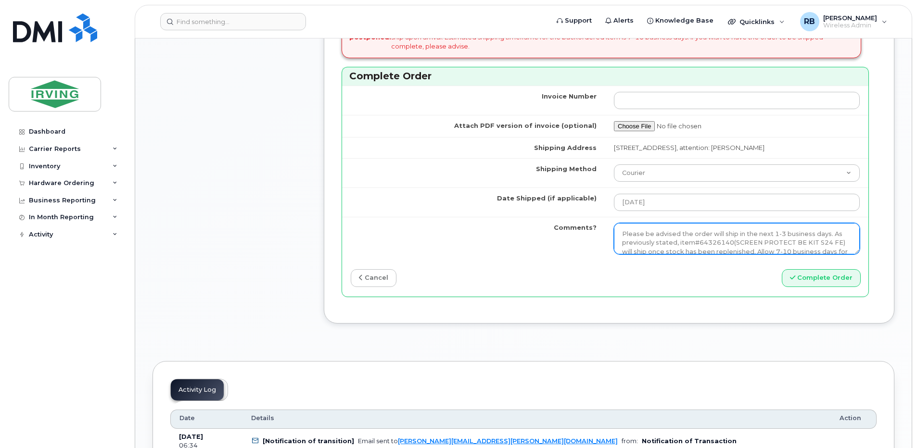
type textarea "Please be advised the order will ship in the next 1-3 business days. As previou…"
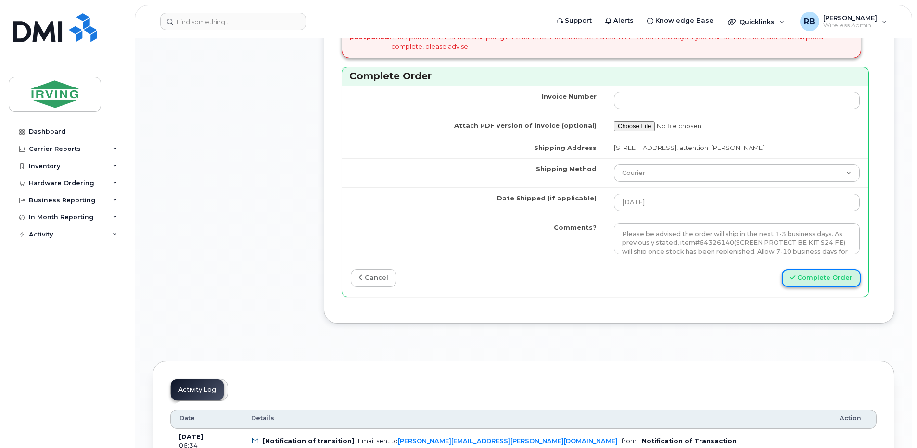
click at [795, 281] on icon "submit" at bounding box center [792, 278] width 5 height 6
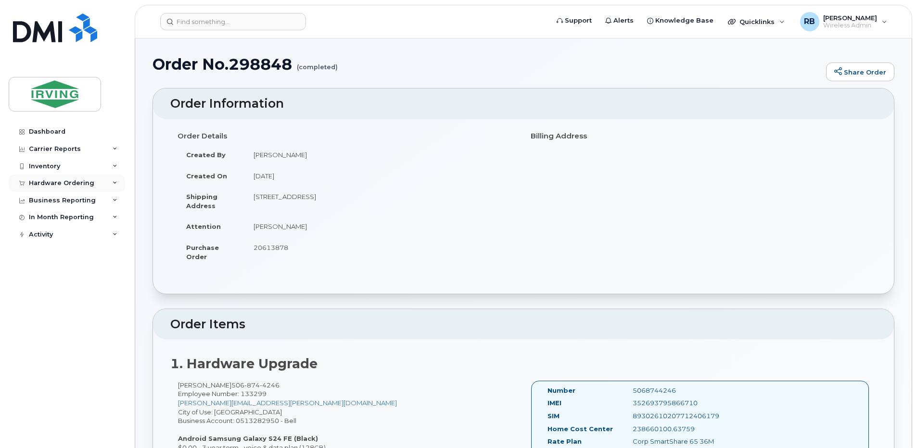
click at [38, 186] on div "Hardware Ordering" at bounding box center [61, 183] width 65 height 8
click at [41, 214] on link "Orders" at bounding box center [75, 219] width 100 height 18
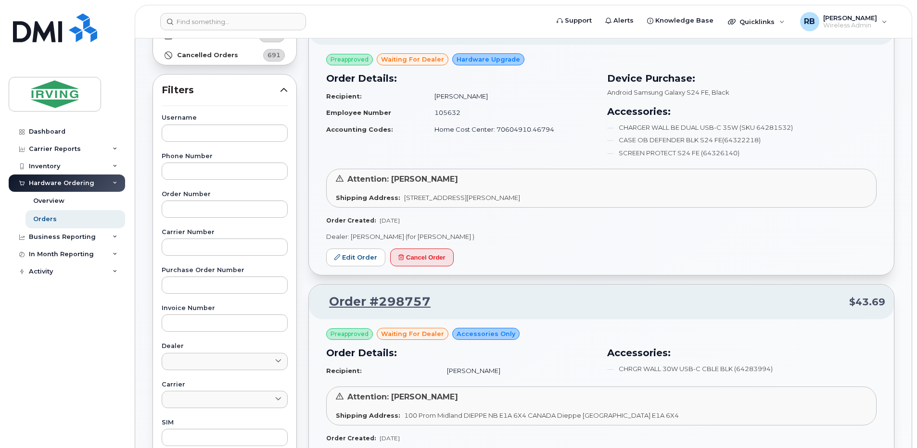
scroll to position [128, 0]
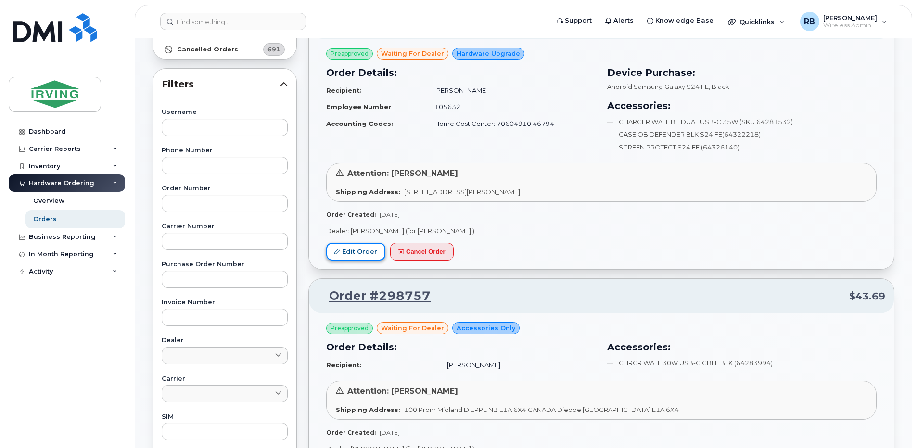
click at [366, 250] on link "Edit Order" at bounding box center [355, 252] width 59 height 18
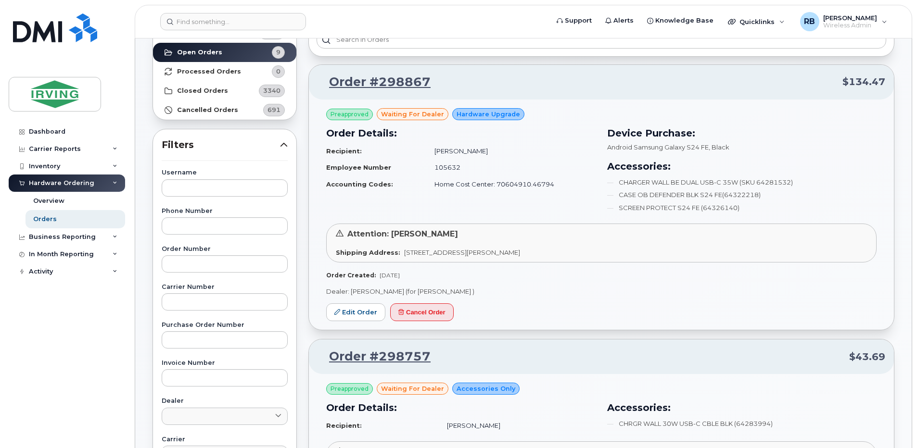
scroll to position [0, 0]
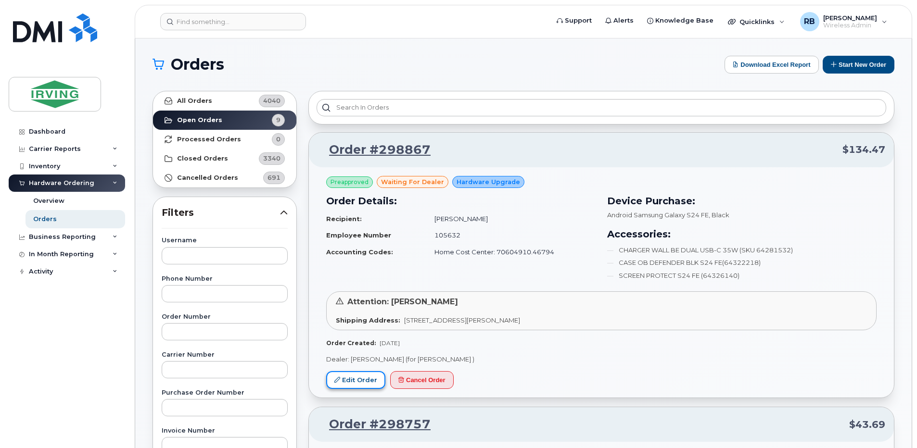
click at [358, 378] on link "Edit Order" at bounding box center [355, 380] width 59 height 18
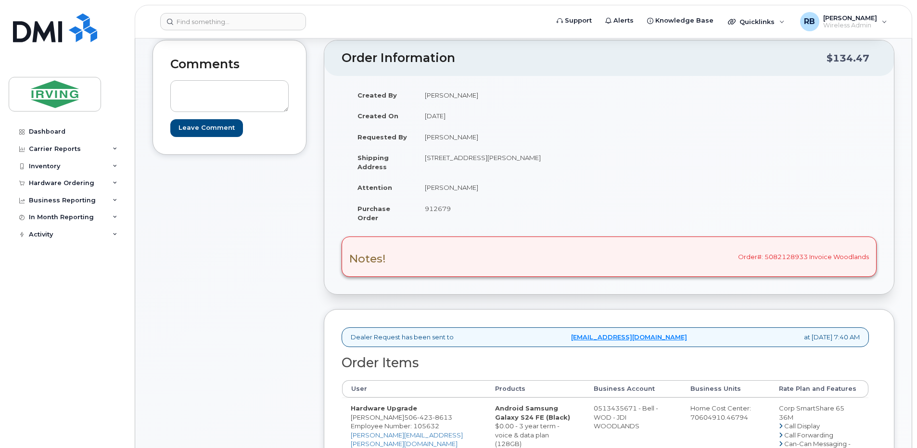
scroll to position [128, 0]
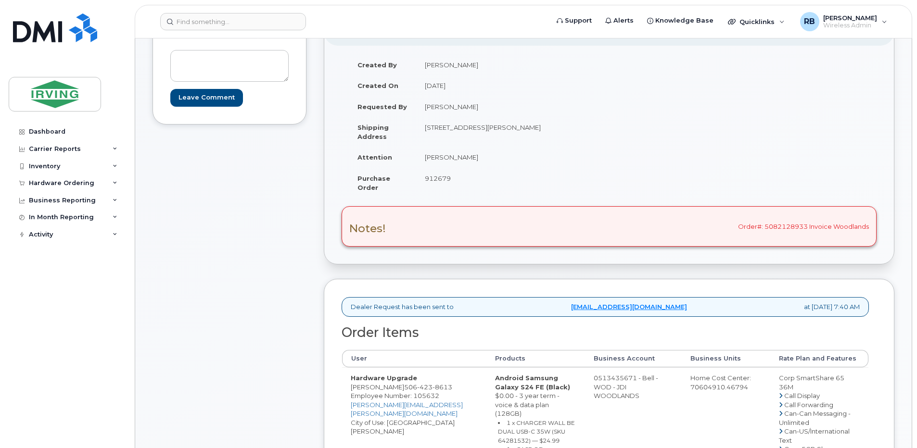
click at [440, 180] on span "912679" at bounding box center [438, 179] width 26 height 8
copy span "912679"
